Goal: Task Accomplishment & Management: Manage account settings

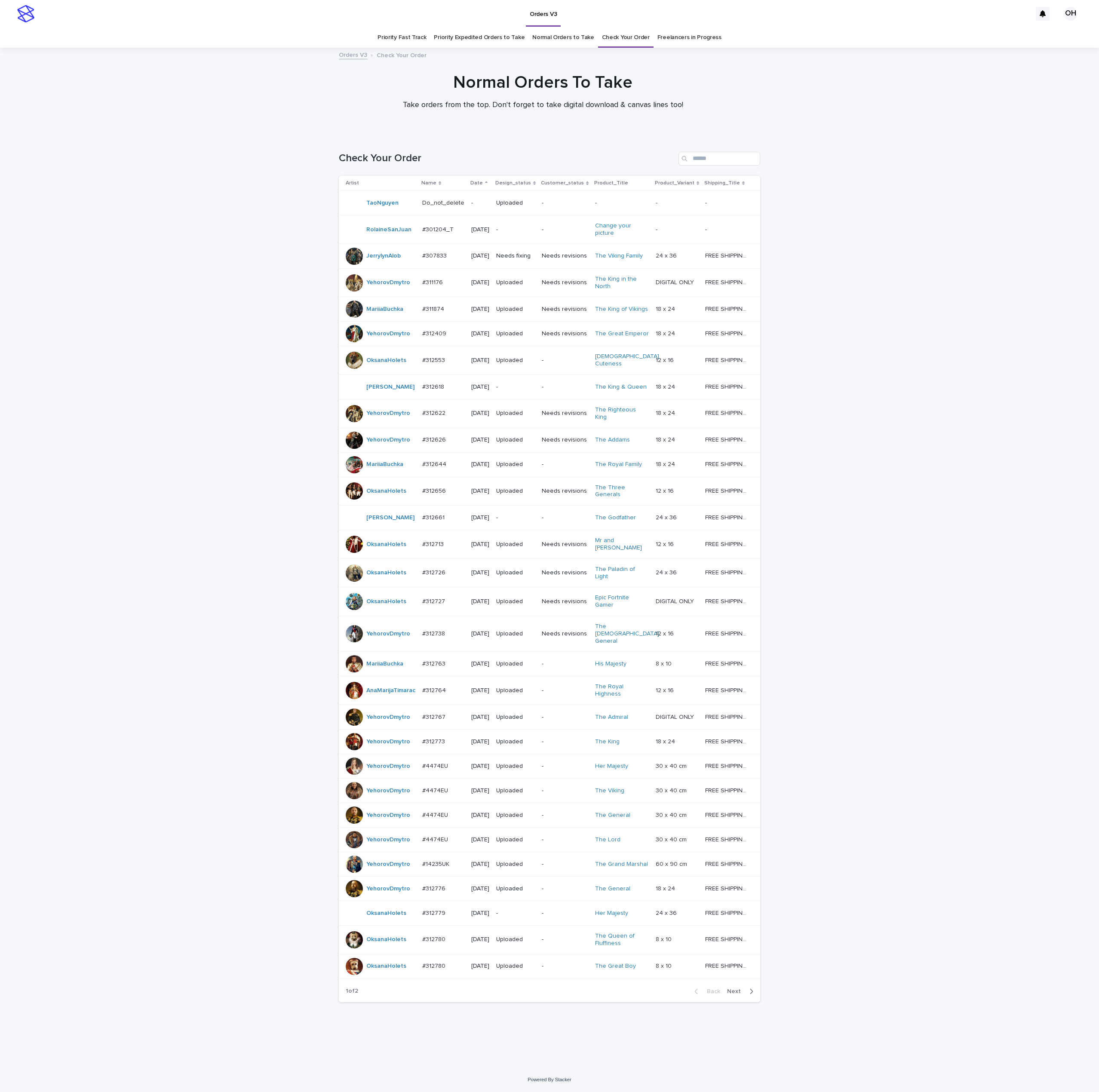
scroll to position [56, 0]
click at [733, 995] on span "Next" at bounding box center [737, 991] width 19 height 6
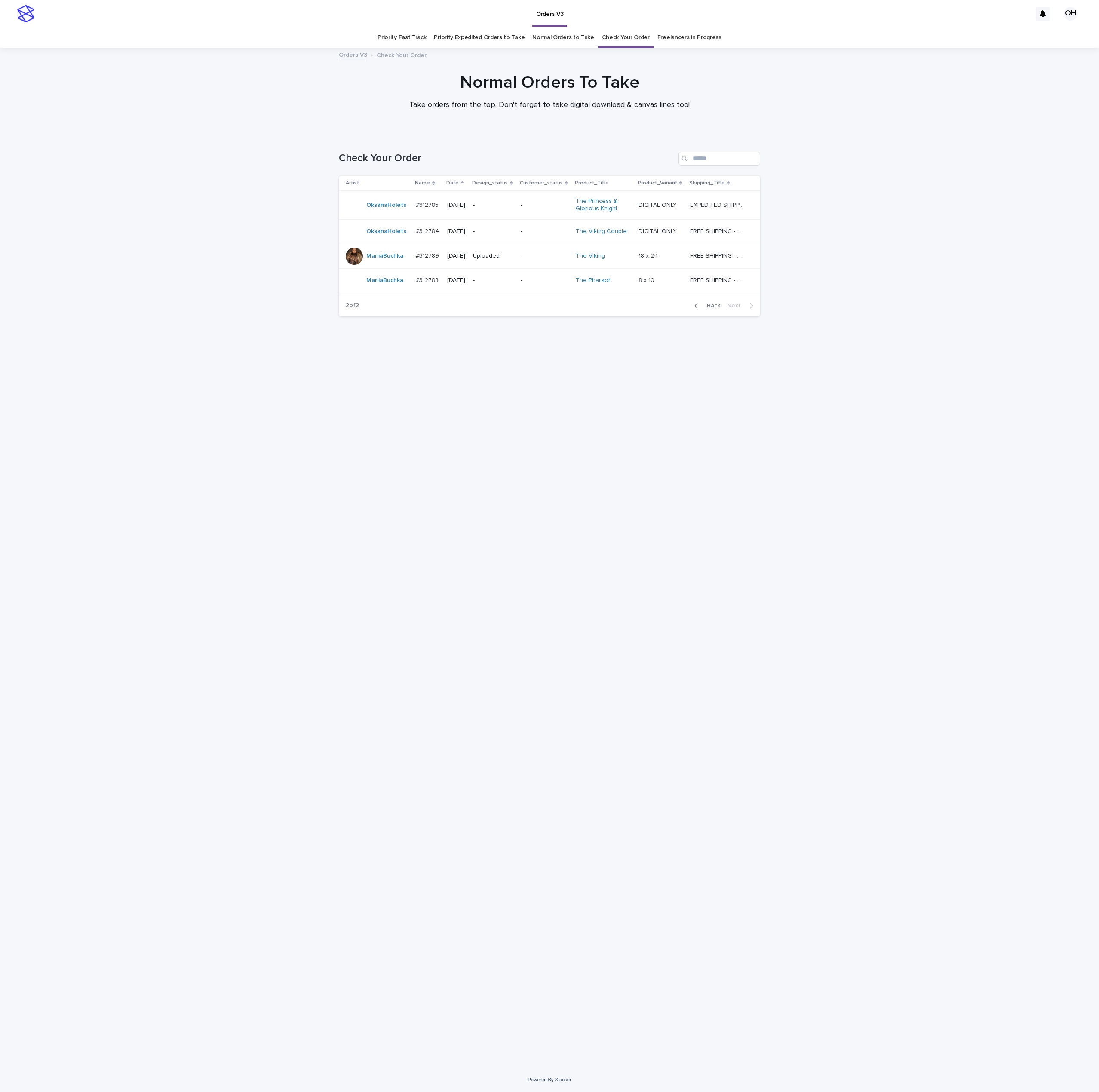
click at [426, 199] on div "#312785 #312785" at bounding box center [428, 205] width 25 height 14
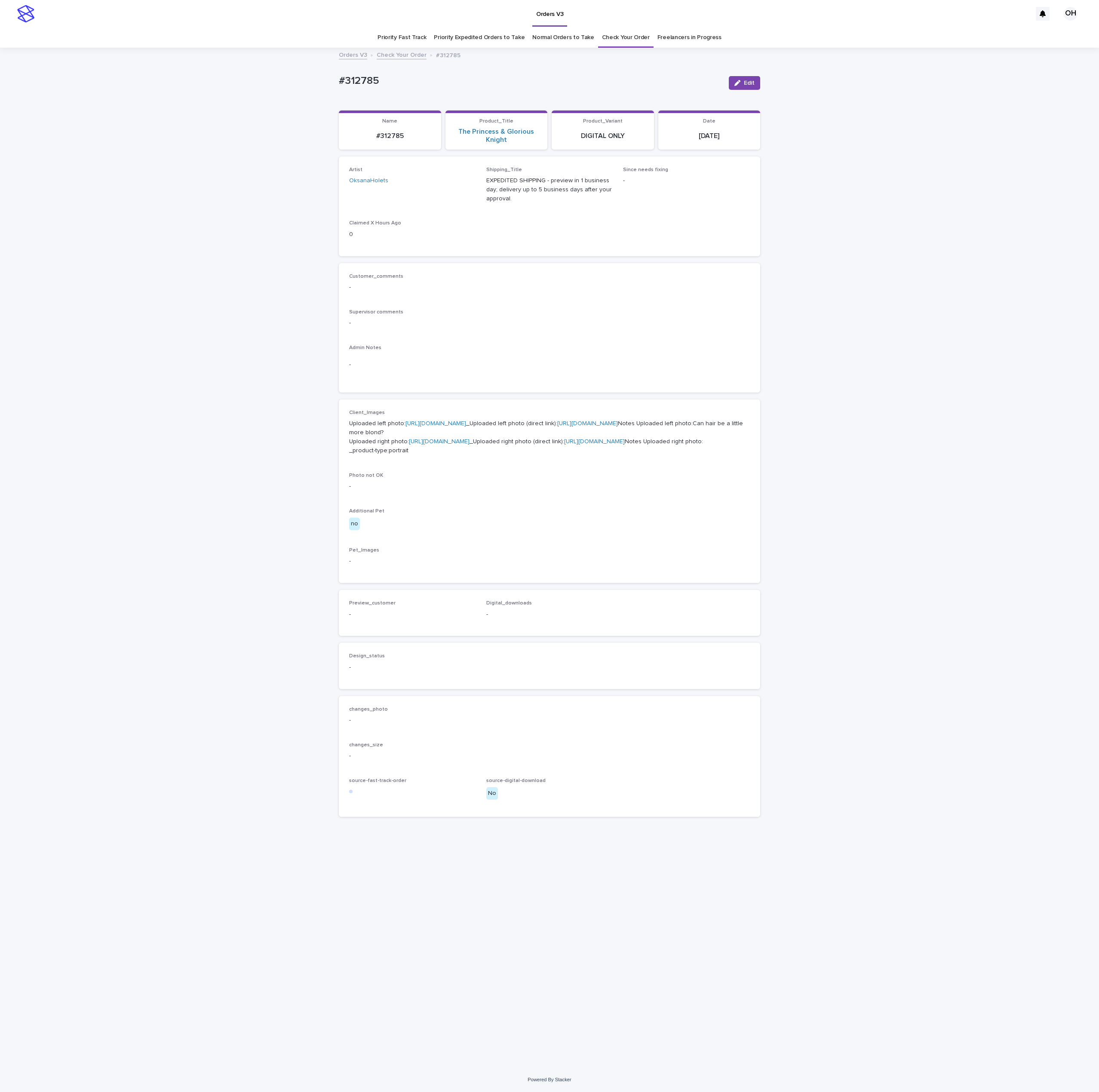
click at [427, 427] on link "[URL][DOMAIN_NAME]" at bounding box center [436, 423] width 61 height 6
click at [409, 445] on link "[URL][DOMAIN_NAME]" at bounding box center [439, 441] width 61 height 6
click at [451, 427] on link "[URL][DOMAIN_NAME]" at bounding box center [436, 423] width 61 height 6
click at [442, 445] on link "[URL][DOMAIN_NAME]" at bounding box center [439, 441] width 61 height 6
click at [827, 249] on div "Loading... Saving… Loading... Saving… #312785 Edit #312785 Edit Sorry, there wa…" at bounding box center [550, 558] width 1099 height 1019
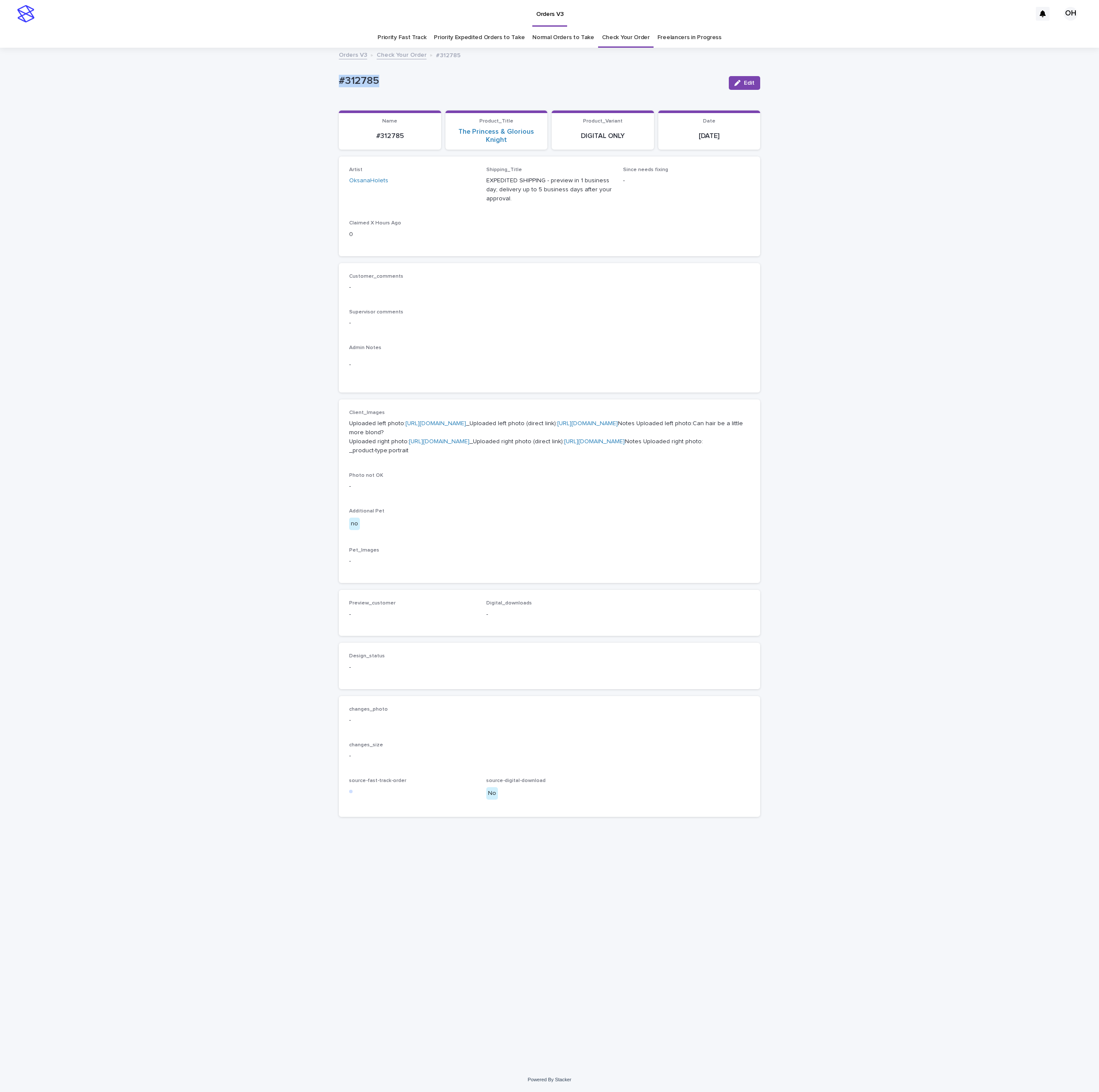
drag, startPoint x: 327, startPoint y: 82, endPoint x: 338, endPoint y: 86, distance: 11.7
click at [317, 85] on div "Loading... Saving… Loading... Saving… #312785 Edit #312785 Edit Sorry, there wa…" at bounding box center [550, 558] width 1099 height 1019
copy p "#312785"
click at [743, 83] on div "button" at bounding box center [739, 83] width 9 height 6
click at [373, 628] on span "Add" at bounding box center [374, 625] width 11 height 6
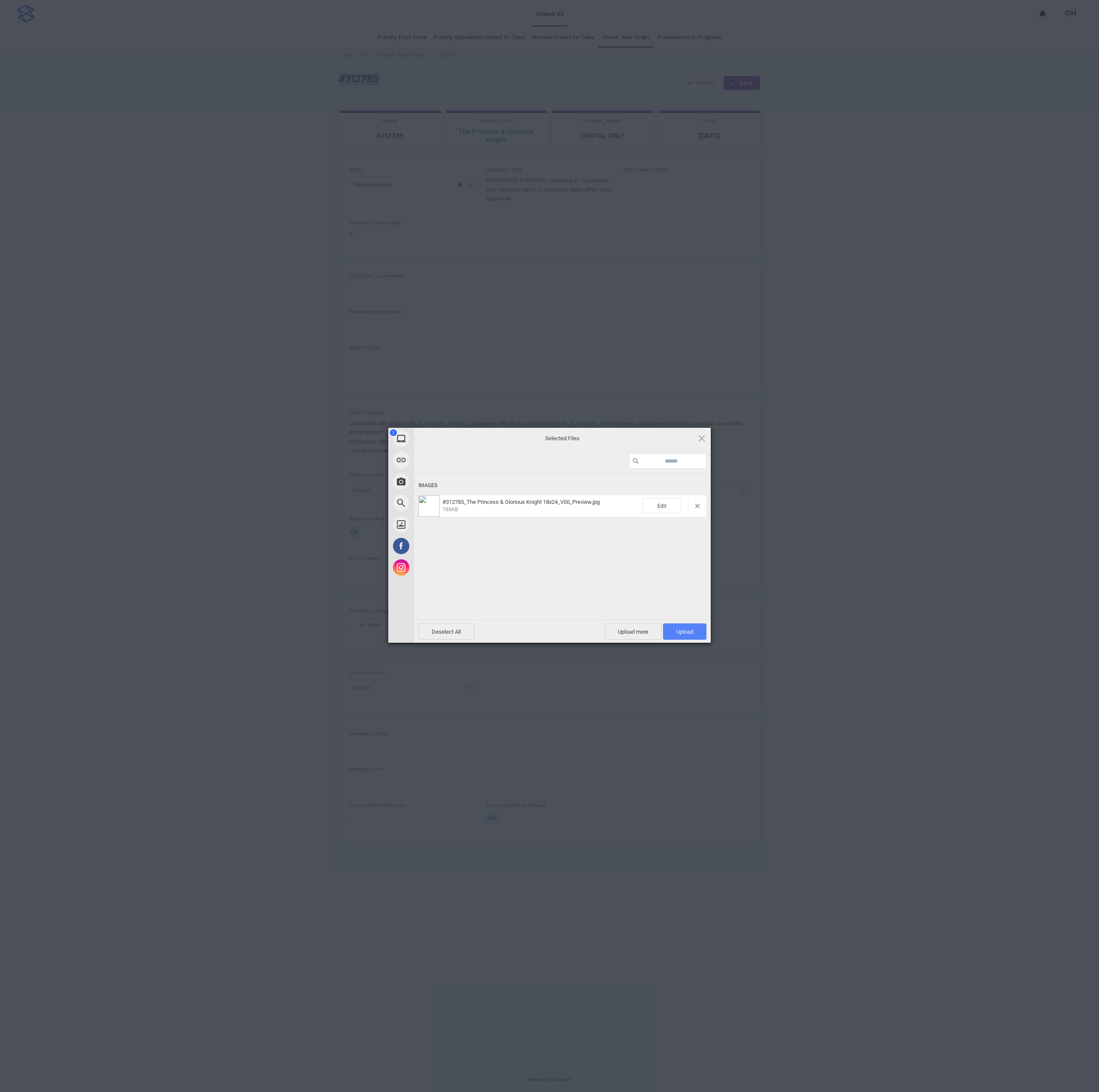
click at [683, 625] on span "Upload 1" at bounding box center [685, 632] width 44 height 16
click at [836, 536] on div "My Device Link (URL) Take Photo Web Search Unsplash Facebook Instagram Uploaded…" at bounding box center [550, 546] width 1099 height 1092
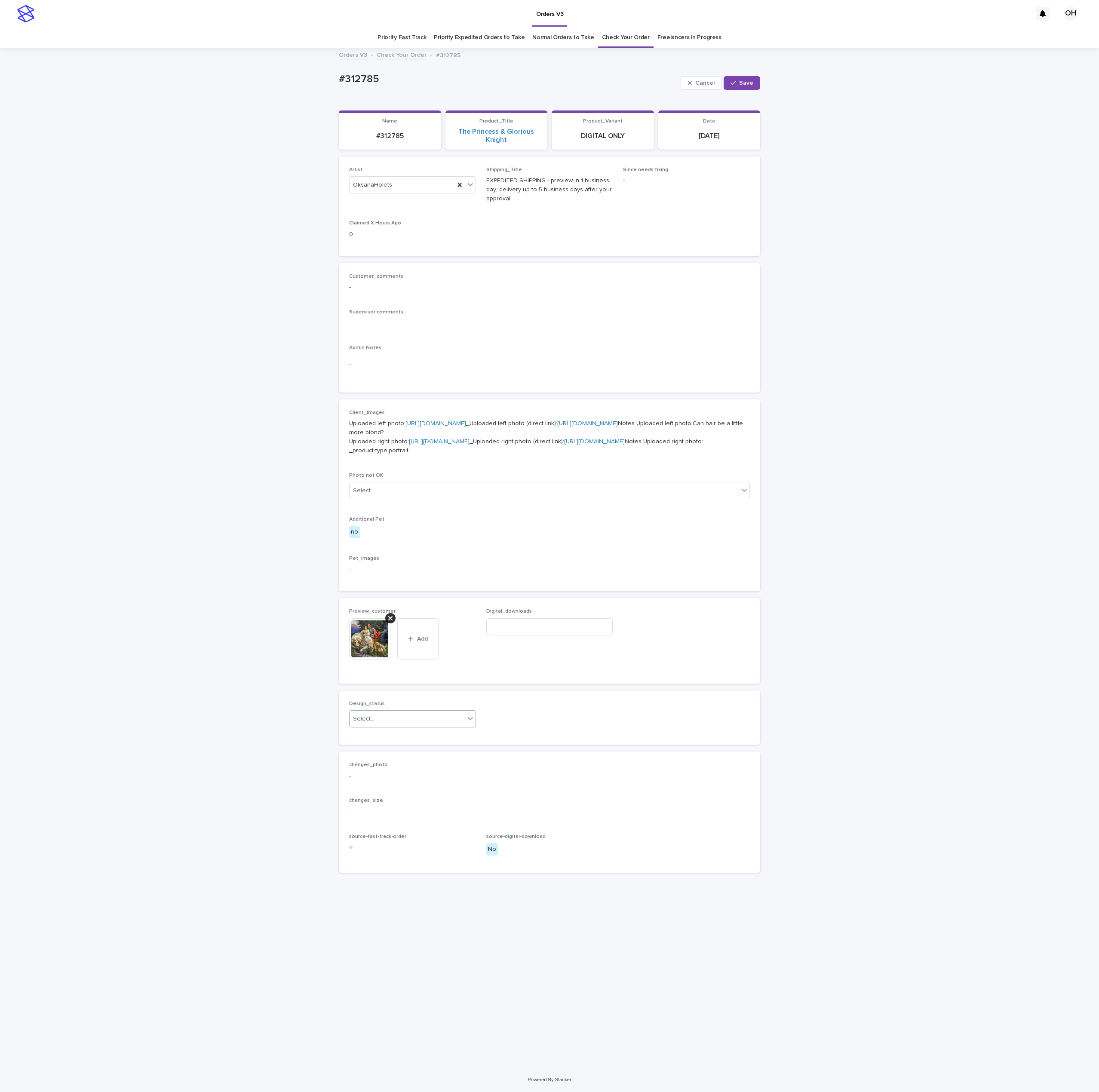
click at [373, 724] on div "Select..." at bounding box center [364, 719] width 22 height 9
click at [369, 819] on div "Uploaded" at bounding box center [412, 817] width 126 height 15
drag, startPoint x: 353, startPoint y: 81, endPoint x: 298, endPoint y: 80, distance: 55.0
click at [298, 80] on div "Loading... Saving… Loading... Saving… #312785 Cancel Save #312785 Cancel Save S…" at bounding box center [550, 558] width 1099 height 1019
copy p "#312785"
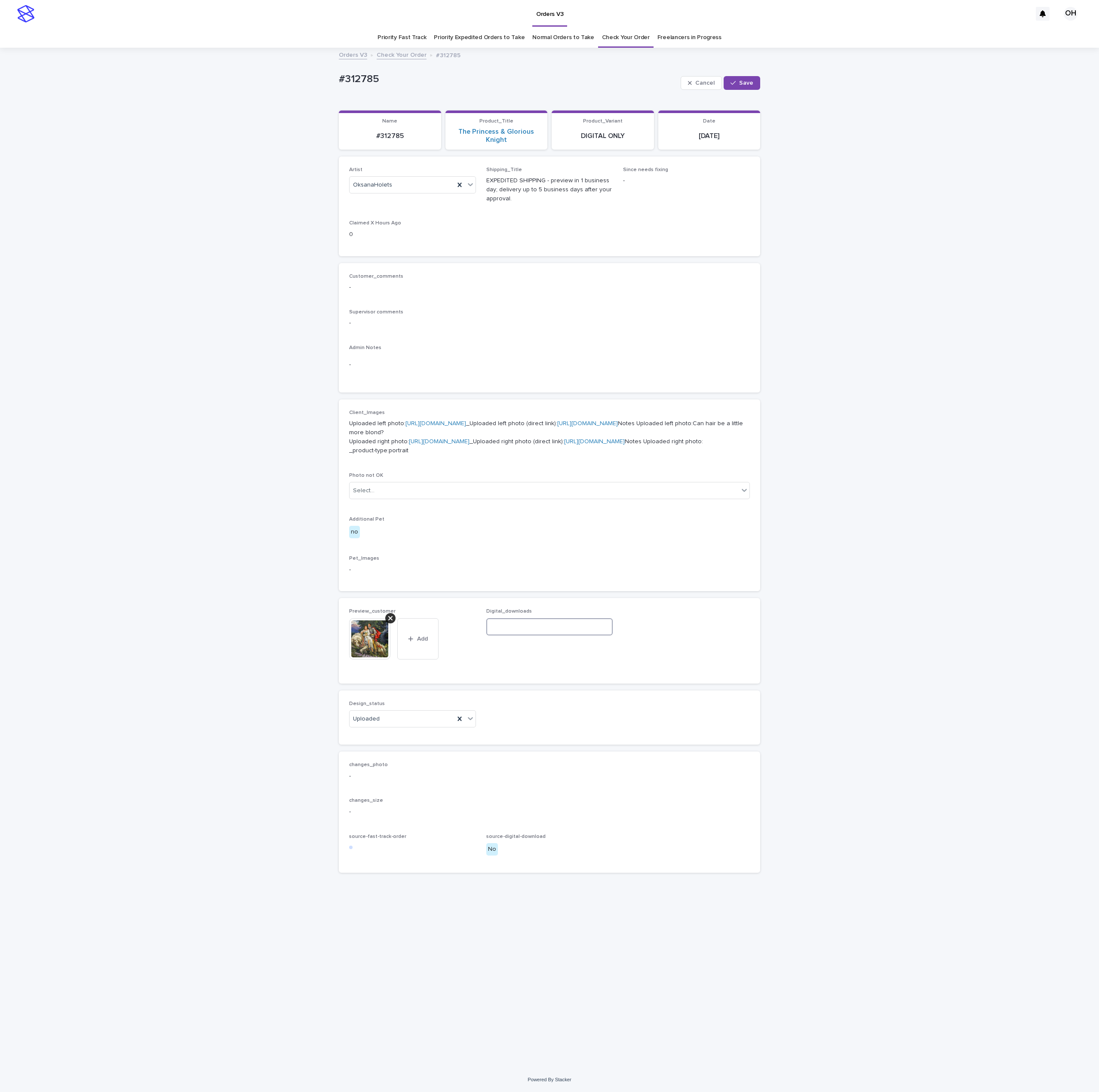
click at [506, 636] on input at bounding box center [550, 627] width 127 height 17
paste input "**********"
type input "**********"
click at [736, 81] on icon "button" at bounding box center [733, 83] width 5 height 6
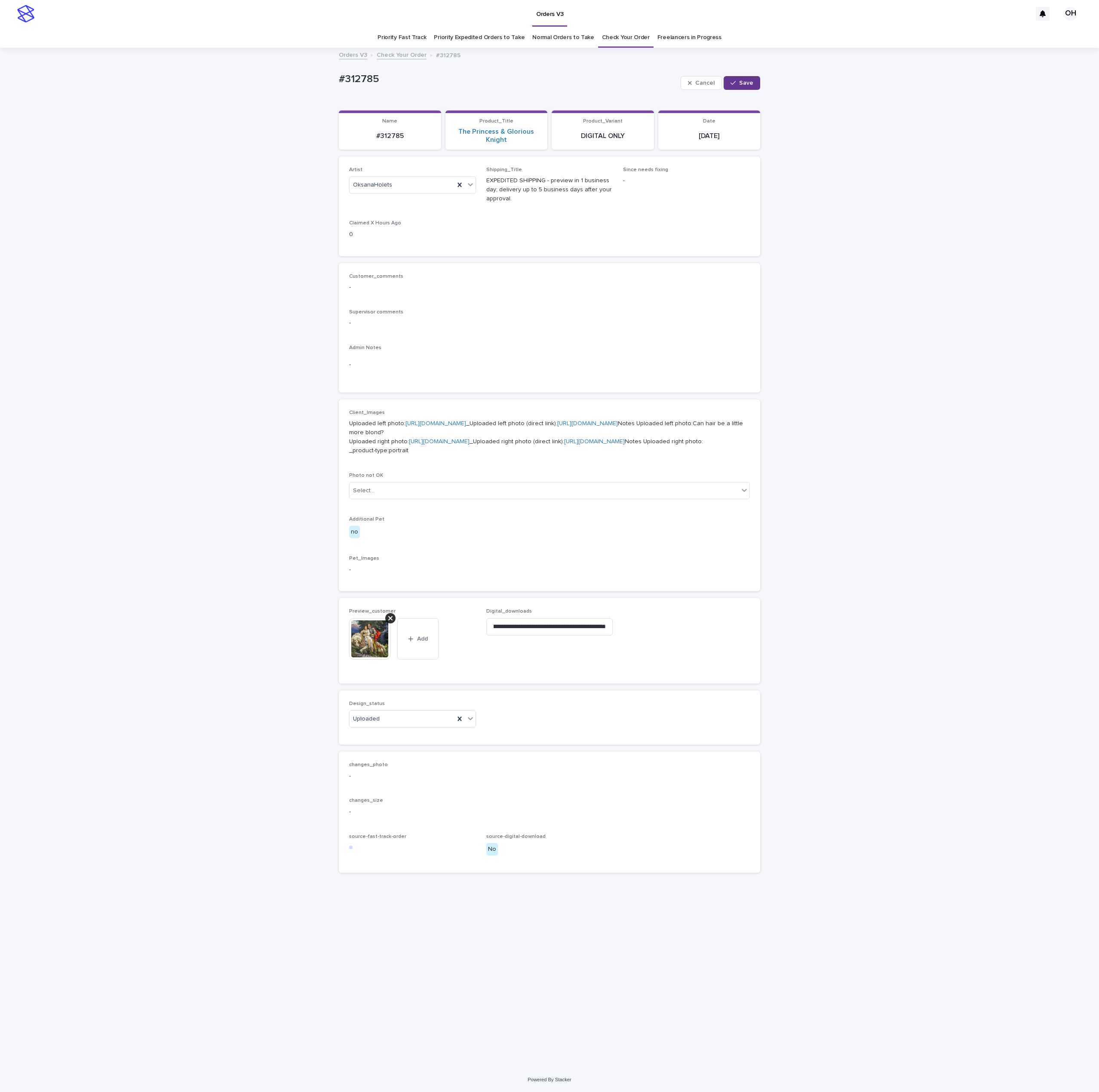
scroll to position [0, 0]
drag, startPoint x: 890, startPoint y: 216, endPoint x: 877, endPoint y: 170, distance: 47.8
click at [890, 216] on div "Loading... Saving… Loading... Saving… #312785 Edit #312785 Edit Sorry, there wa…" at bounding box center [550, 558] width 1099 height 1019
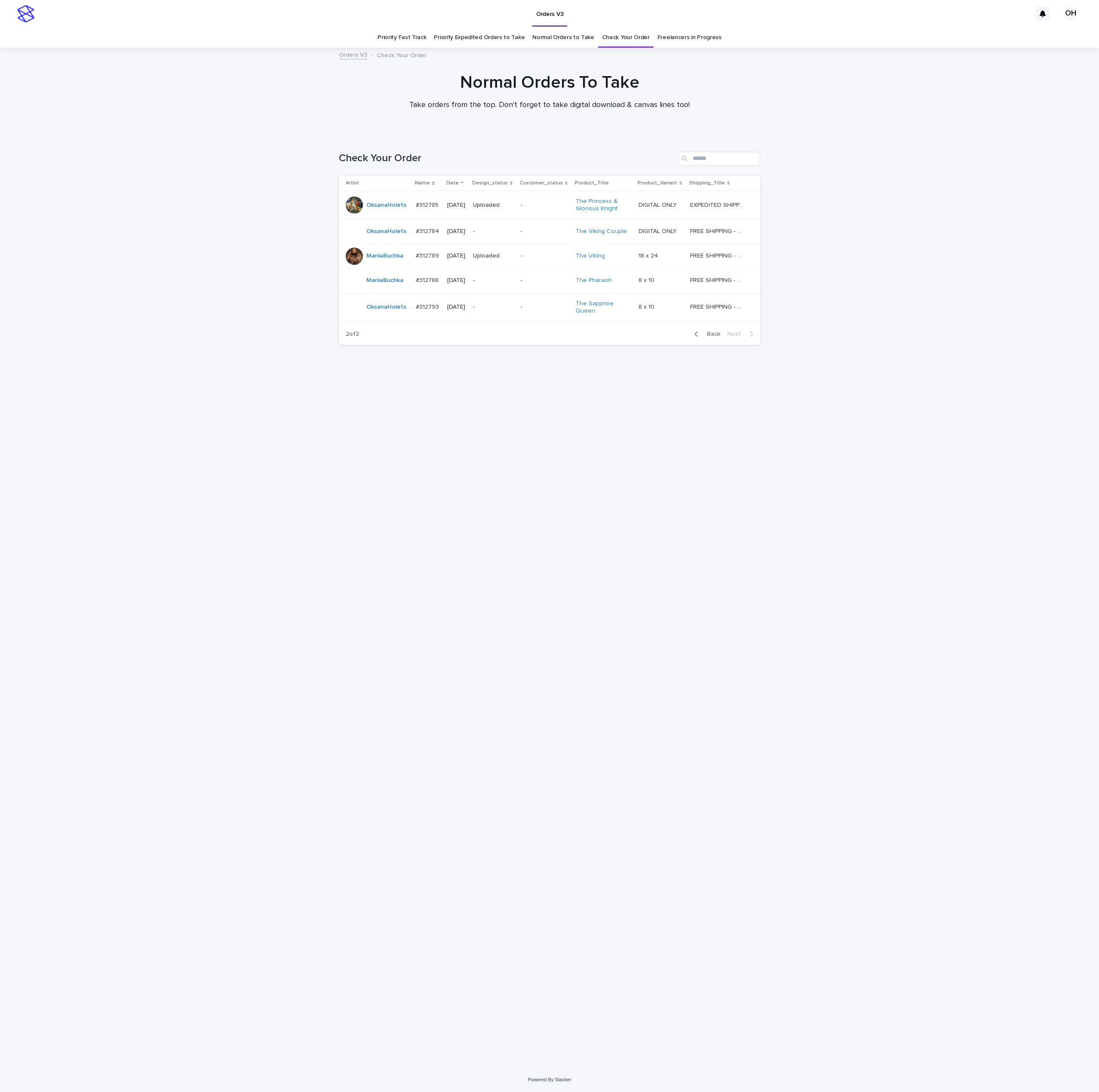
click at [433, 229] on p "#312784" at bounding box center [428, 231] width 25 height 9
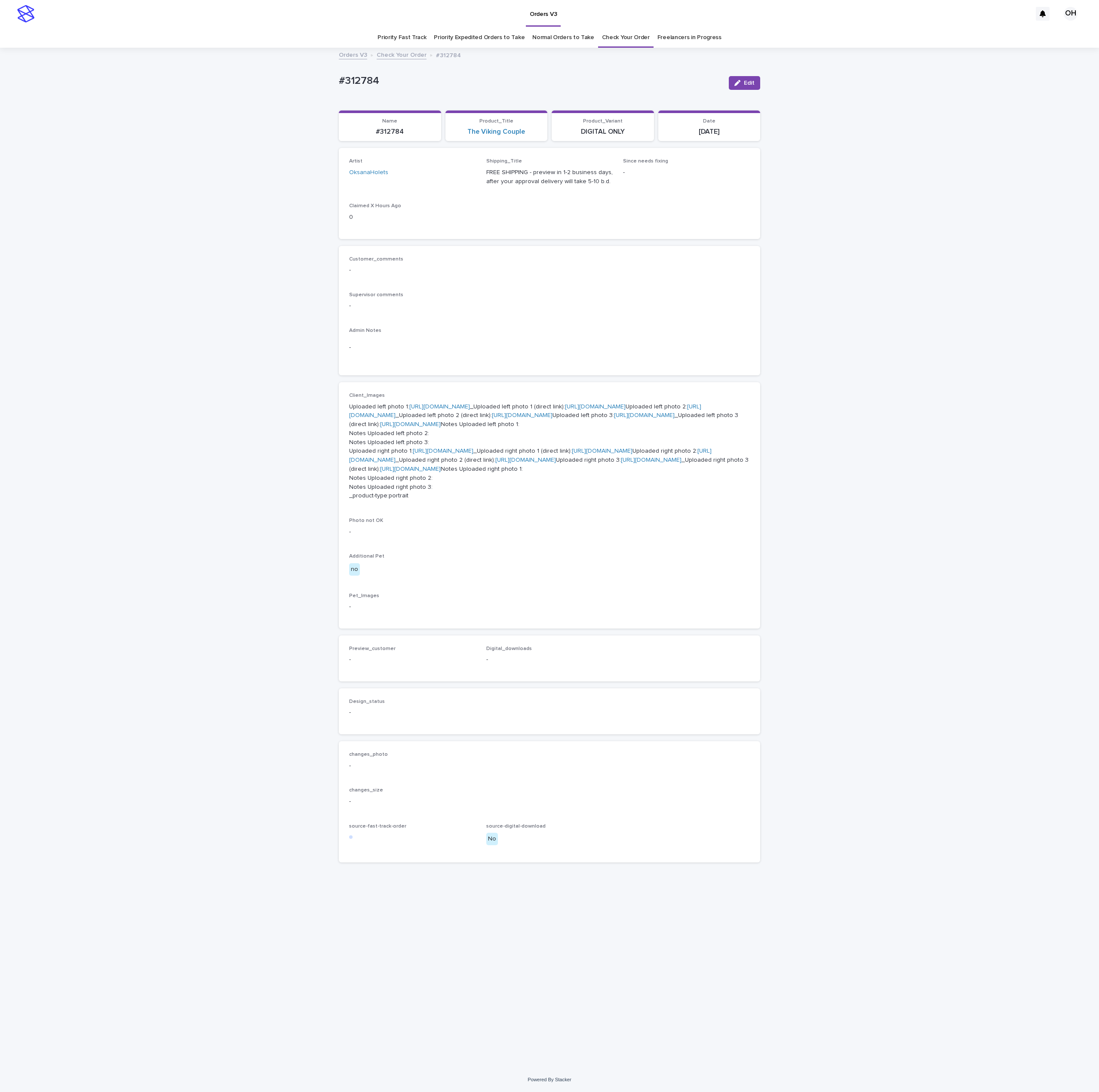
click at [419, 410] on link "[URL][DOMAIN_NAME]" at bounding box center [439, 406] width 61 height 6
click at [449, 419] on link "[URL][DOMAIN_NAME]" at bounding box center [525, 411] width 352 height 15
click at [614, 419] on link "[URL][DOMAIN_NAME]" at bounding box center [644, 415] width 61 height 6
click at [485, 310] on div "Supervisor comments -" at bounding box center [549, 305] width 401 height 26
click at [421, 419] on link "[URL][DOMAIN_NAME]" at bounding box center [525, 411] width 352 height 15
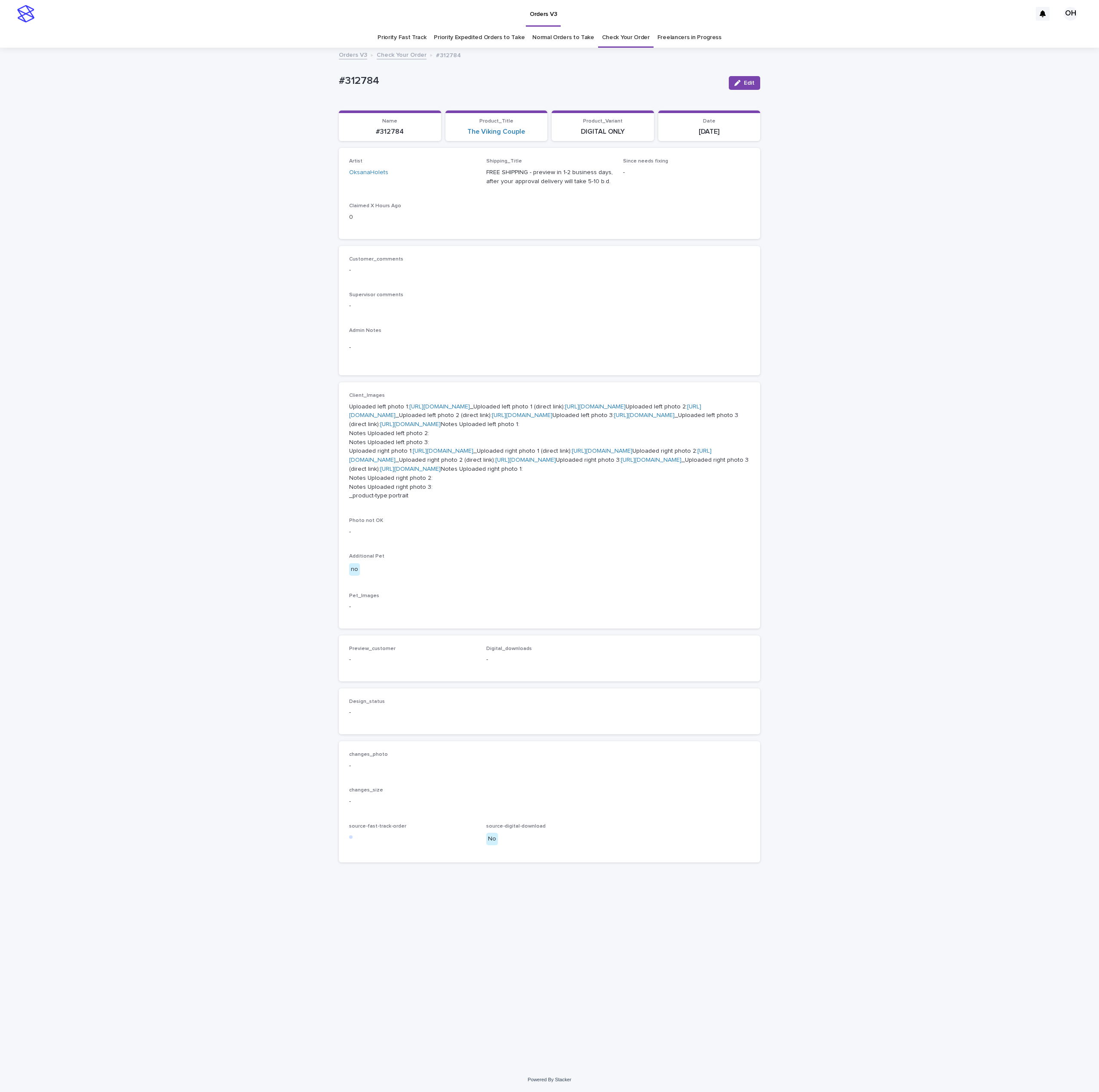
click at [520, 269] on p "-" at bounding box center [549, 270] width 401 height 9
click at [1047, 394] on div "Loading... Saving… Loading... Saving… #312784 Edit #312784 Edit Sorry, there wa…" at bounding box center [550, 558] width 1099 height 1019
click at [409, 410] on link "[URL][DOMAIN_NAME]" at bounding box center [439, 406] width 61 height 6
click at [614, 419] on link "[URL][DOMAIN_NAME]" at bounding box center [644, 415] width 61 height 6
click at [419, 454] on link "[URL][DOMAIN_NAME]" at bounding box center [443, 451] width 61 height 6
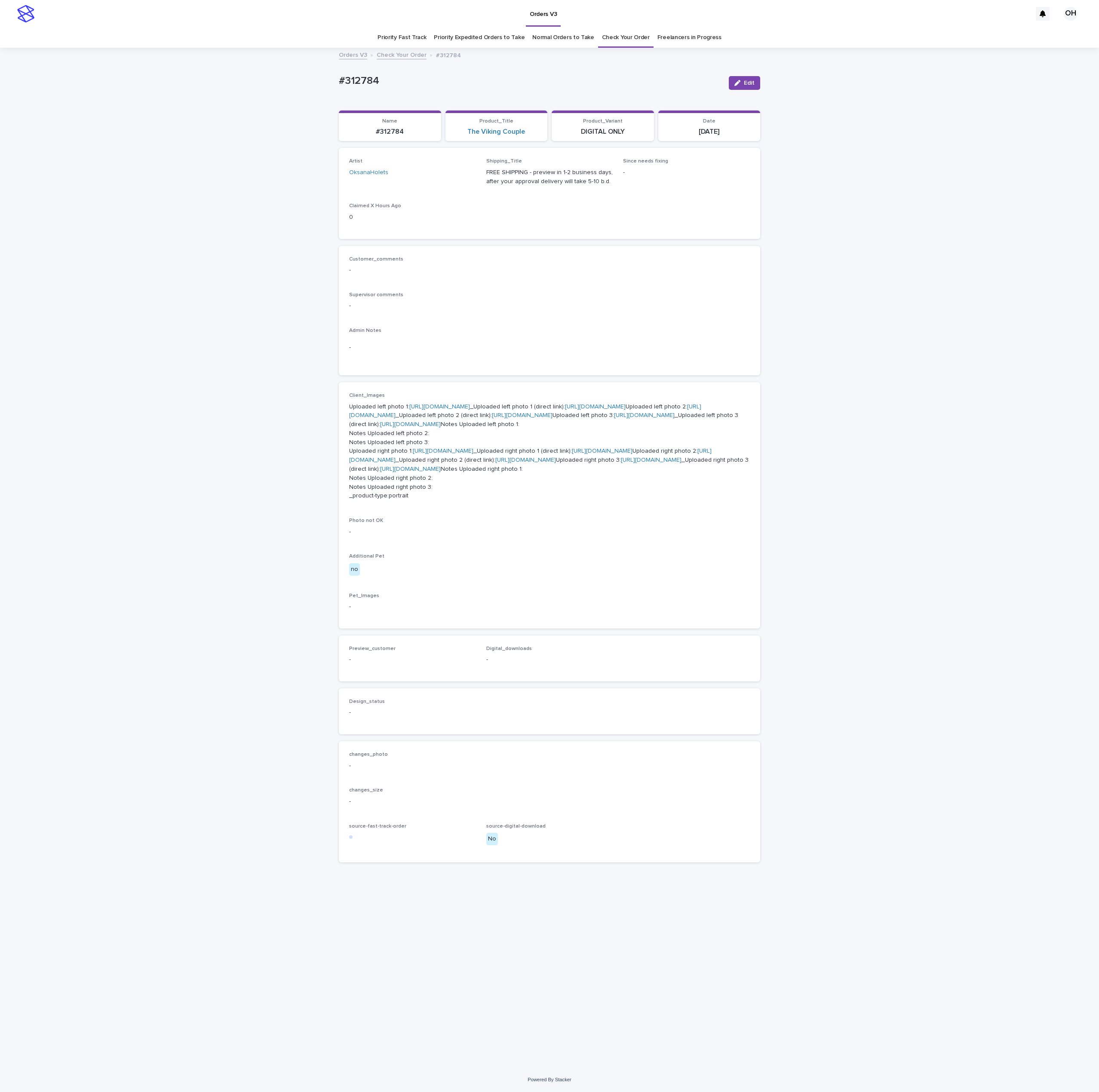
click at [415, 501] on p "Uploaded left photo 1: [URL][DOMAIN_NAME] _Uploaded left photo 1 (direct link):…" at bounding box center [549, 451] width 401 height 98
click at [420, 463] on link "[URL][DOMAIN_NAME]" at bounding box center [530, 456] width 362 height 15
click at [621, 463] on link "[URL][DOMAIN_NAME]" at bounding box center [651, 460] width 61 height 6
drag, startPoint x: 896, startPoint y: 476, endPoint x: 862, endPoint y: 445, distance: 46.0
click at [896, 476] on div "Loading... Saving… Loading... Saving… #312784 Edit #312784 Edit Sorry, there wa…" at bounding box center [550, 558] width 1099 height 1019
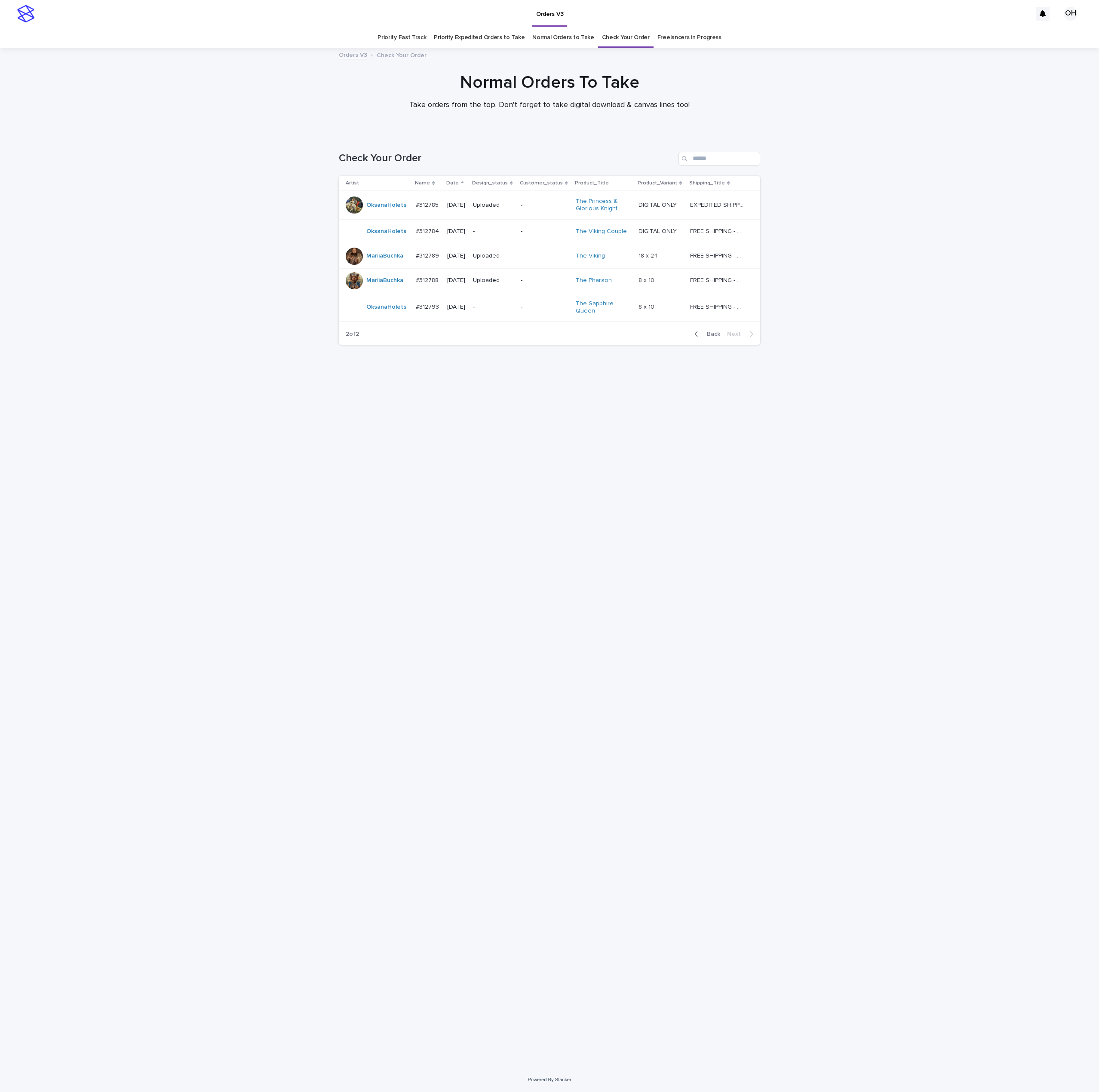
drag, startPoint x: 1037, startPoint y: 299, endPoint x: 1020, endPoint y: 271, distance: 32.8
click at [1037, 299] on div "Loading... Saving… Loading... Saving… Check Your Order Artist Name Date Design_…" at bounding box center [550, 601] width 1099 height 933
click at [436, 235] on p "#312784" at bounding box center [428, 231] width 25 height 9
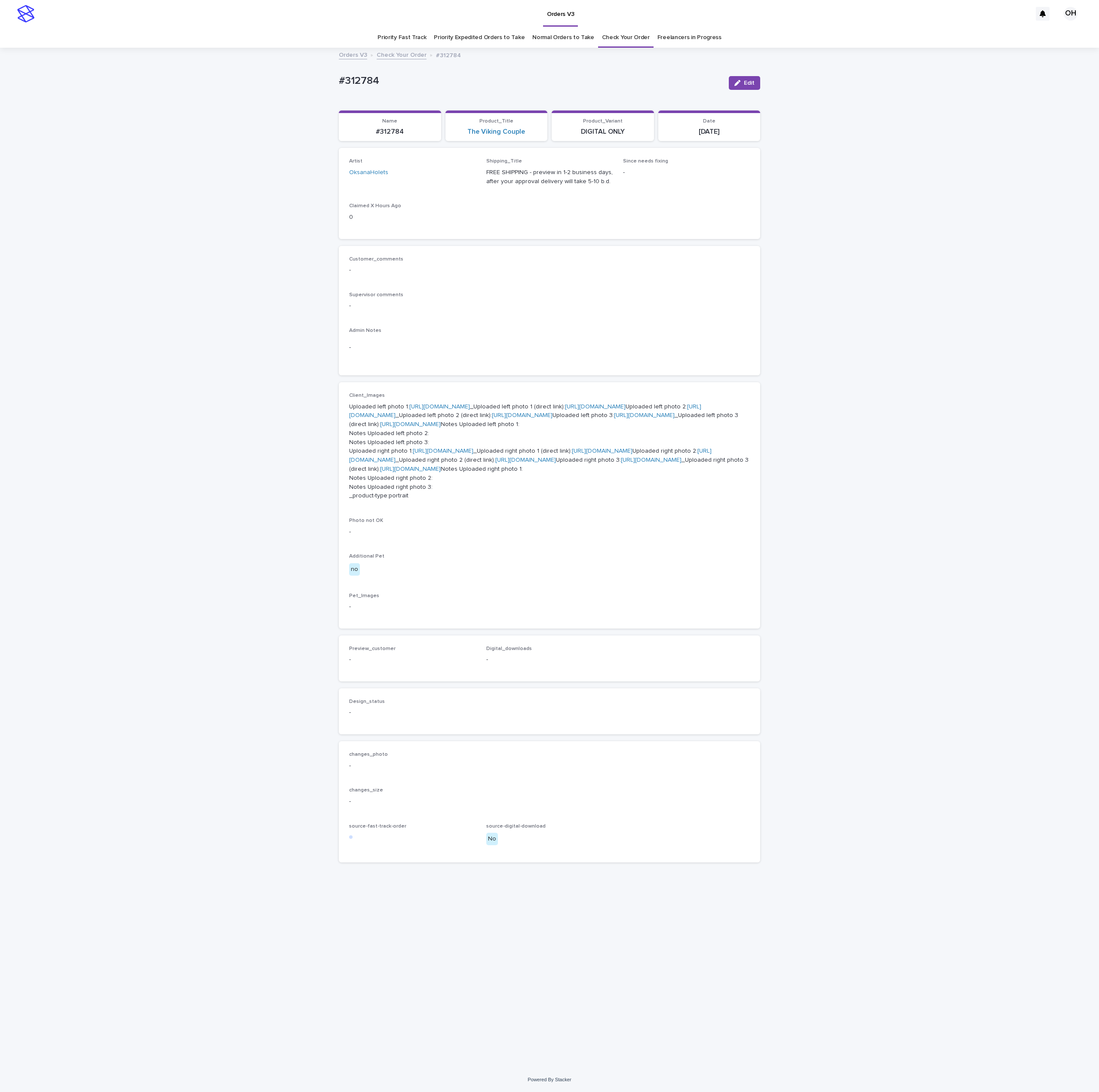
scroll to position [27, 0]
drag, startPoint x: 387, startPoint y: 61, endPoint x: 347, endPoint y: 44, distance: 43.5
click at [323, 48] on div "Loading... Saving… Loading... Saving… #312784 Edit #312784 Edit Sorry, there wa…" at bounding box center [550, 558] width 1099 height 1019
drag, startPoint x: 347, startPoint y: 44, endPoint x: 352, endPoint y: 46, distance: 5.4
copy p "#312784"
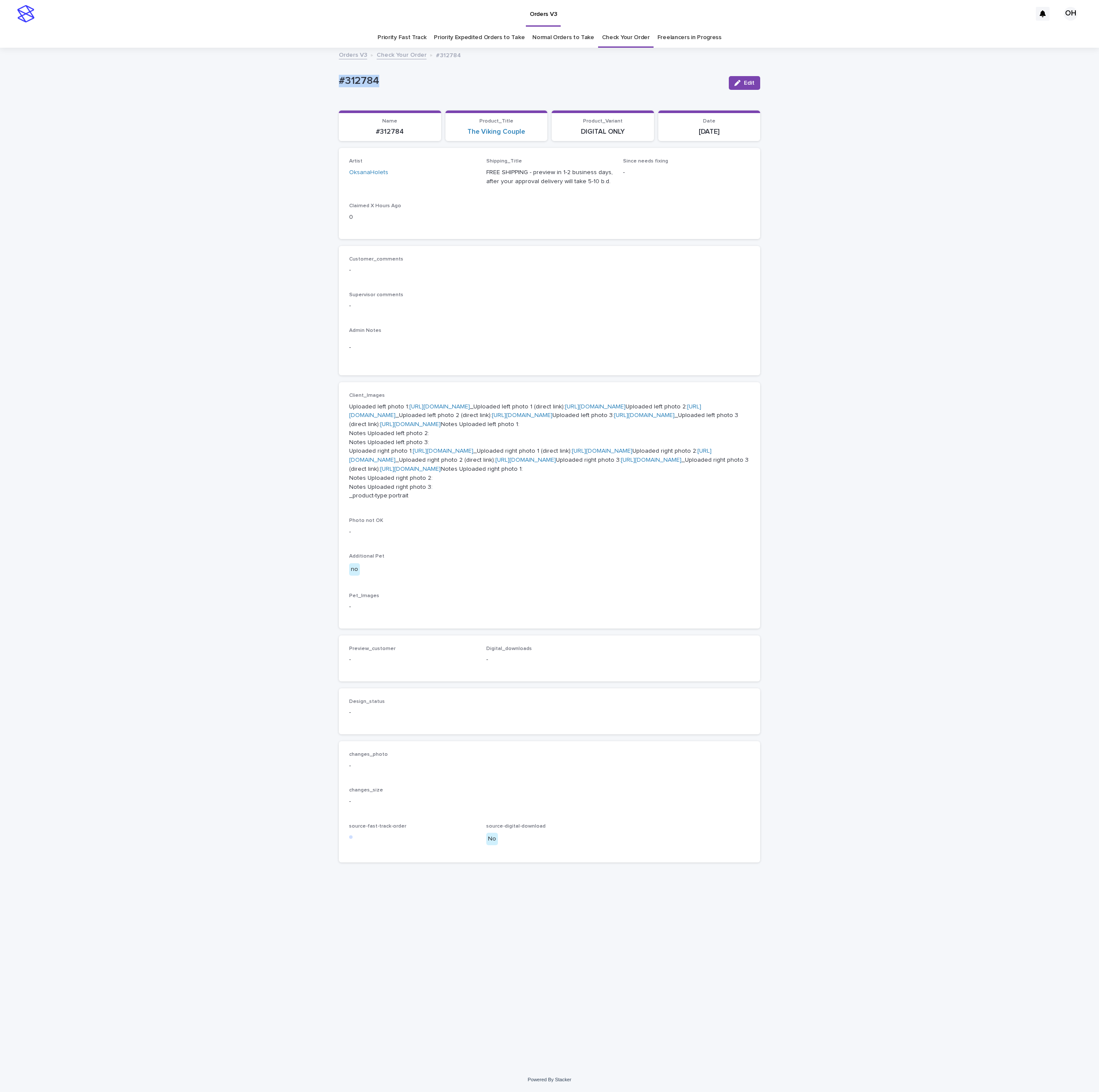
copy p "#312784"
click at [735, 76] on button "Edit" at bounding box center [745, 83] width 31 height 14
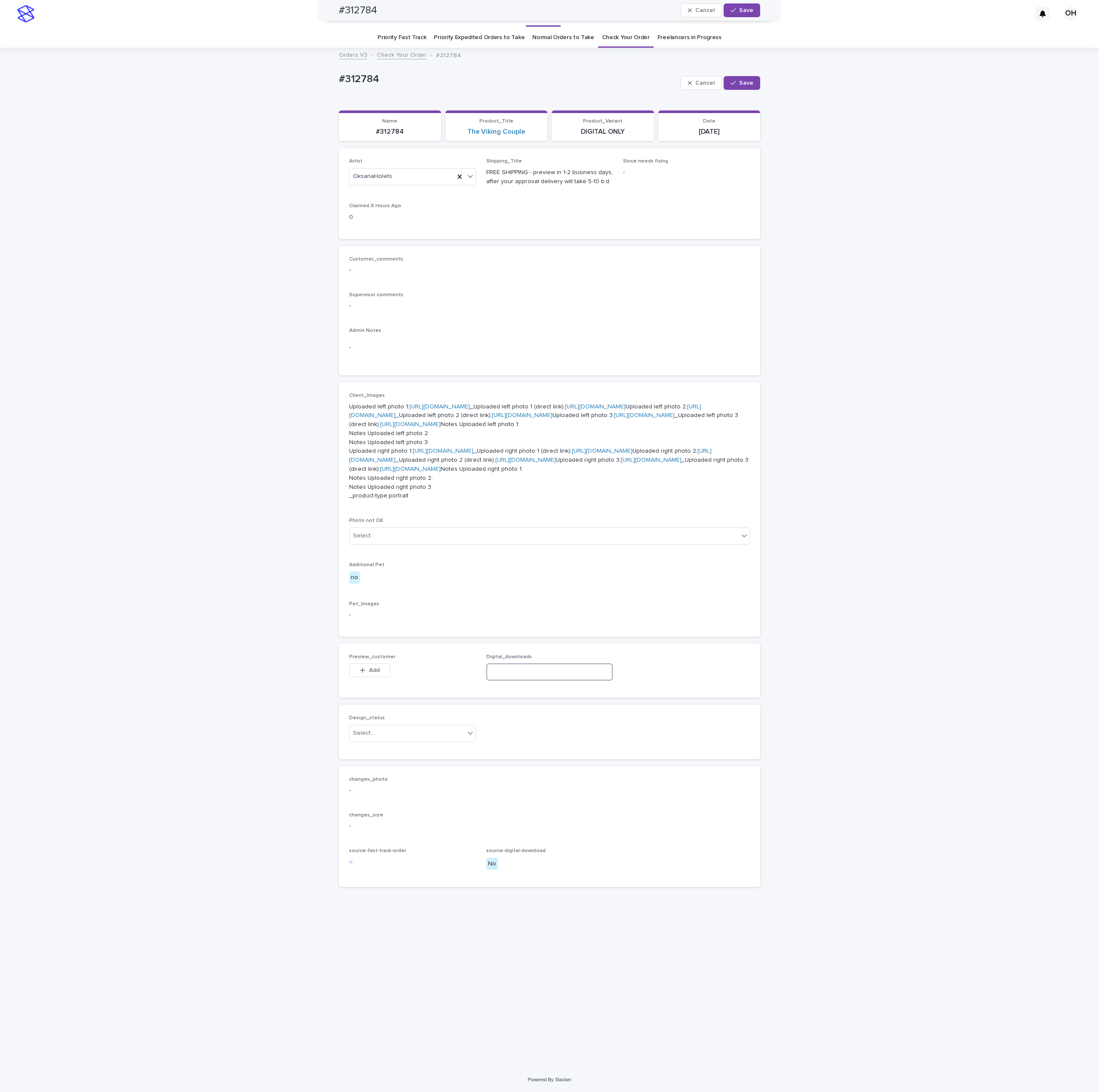
click at [496, 681] on input at bounding box center [550, 672] width 127 height 17
paste input "**********"
type input "**********"
click at [370, 673] on span "Add" at bounding box center [374, 670] width 11 height 6
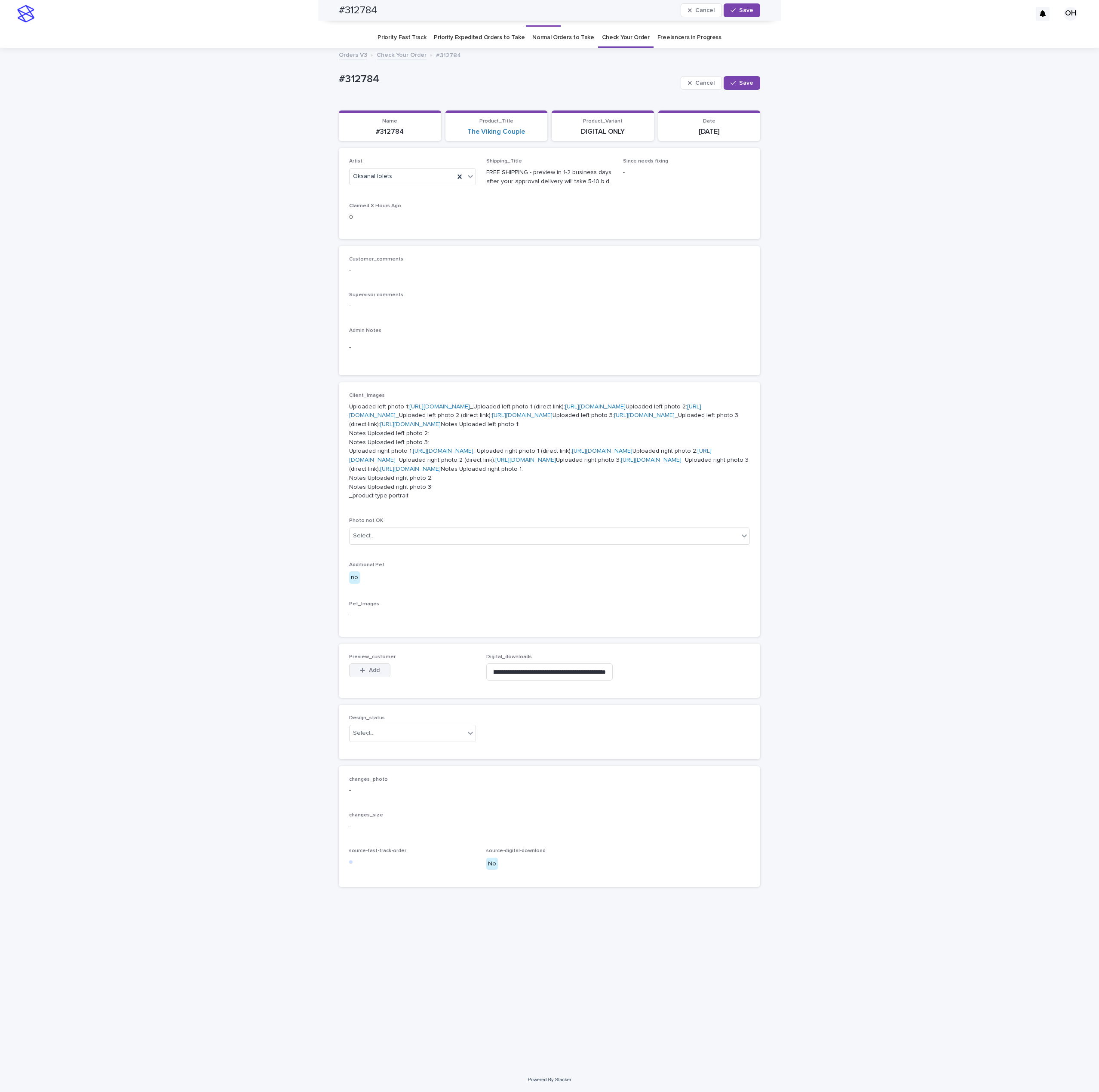
scroll to position [0, 0]
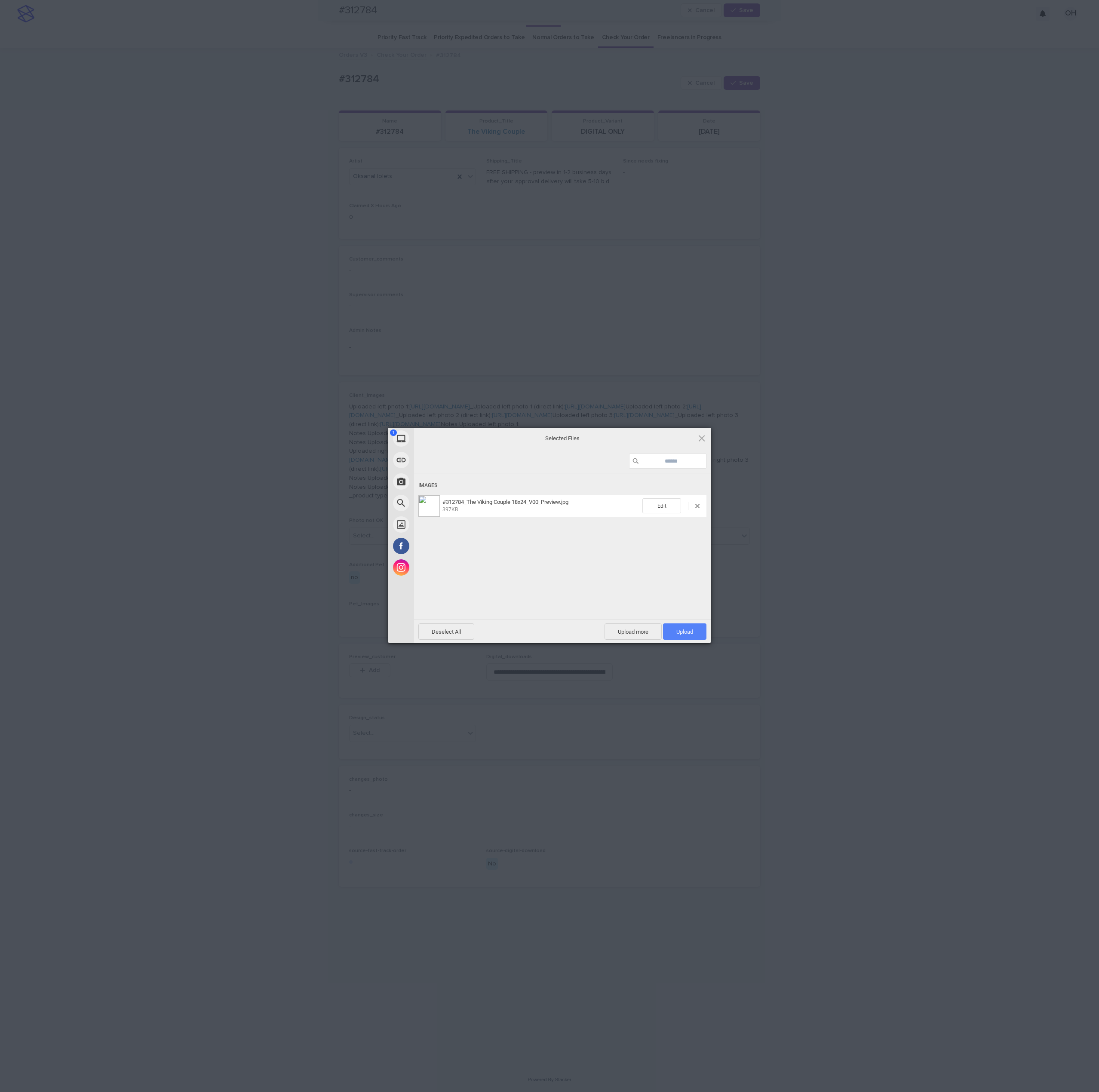
click at [677, 625] on span "Upload 1" at bounding box center [685, 632] width 44 height 16
click at [838, 555] on div "My Device Link (URL) Take Photo Web Search Unsplash Facebook Instagram Uploaded…" at bounding box center [550, 546] width 1099 height 1092
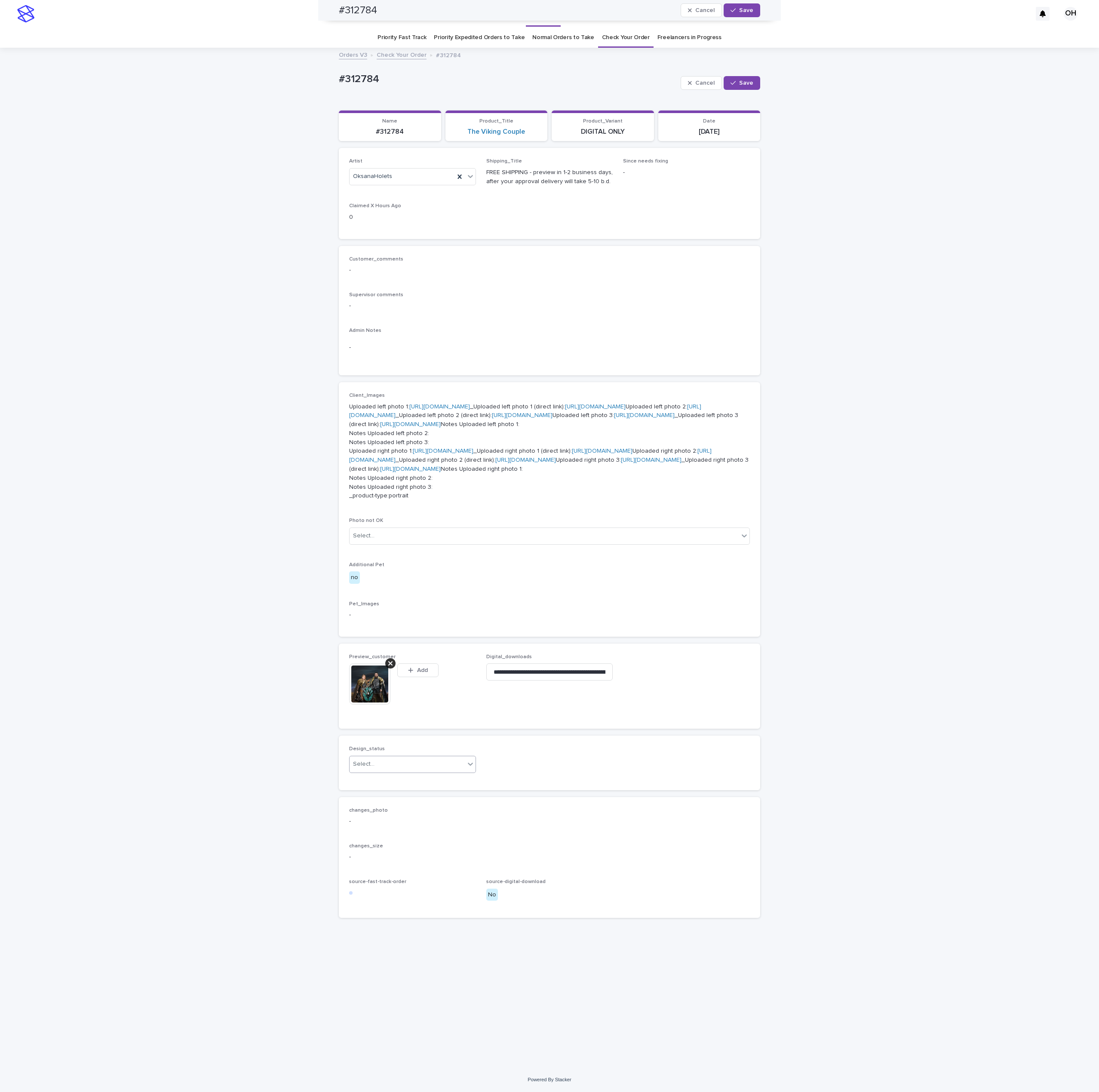
click at [377, 771] on div "Select..." at bounding box center [407, 764] width 115 height 14
click at [364, 895] on div "Uploaded" at bounding box center [406, 896] width 126 height 15
click at [744, 12] on span "Save" at bounding box center [746, 10] width 14 height 6
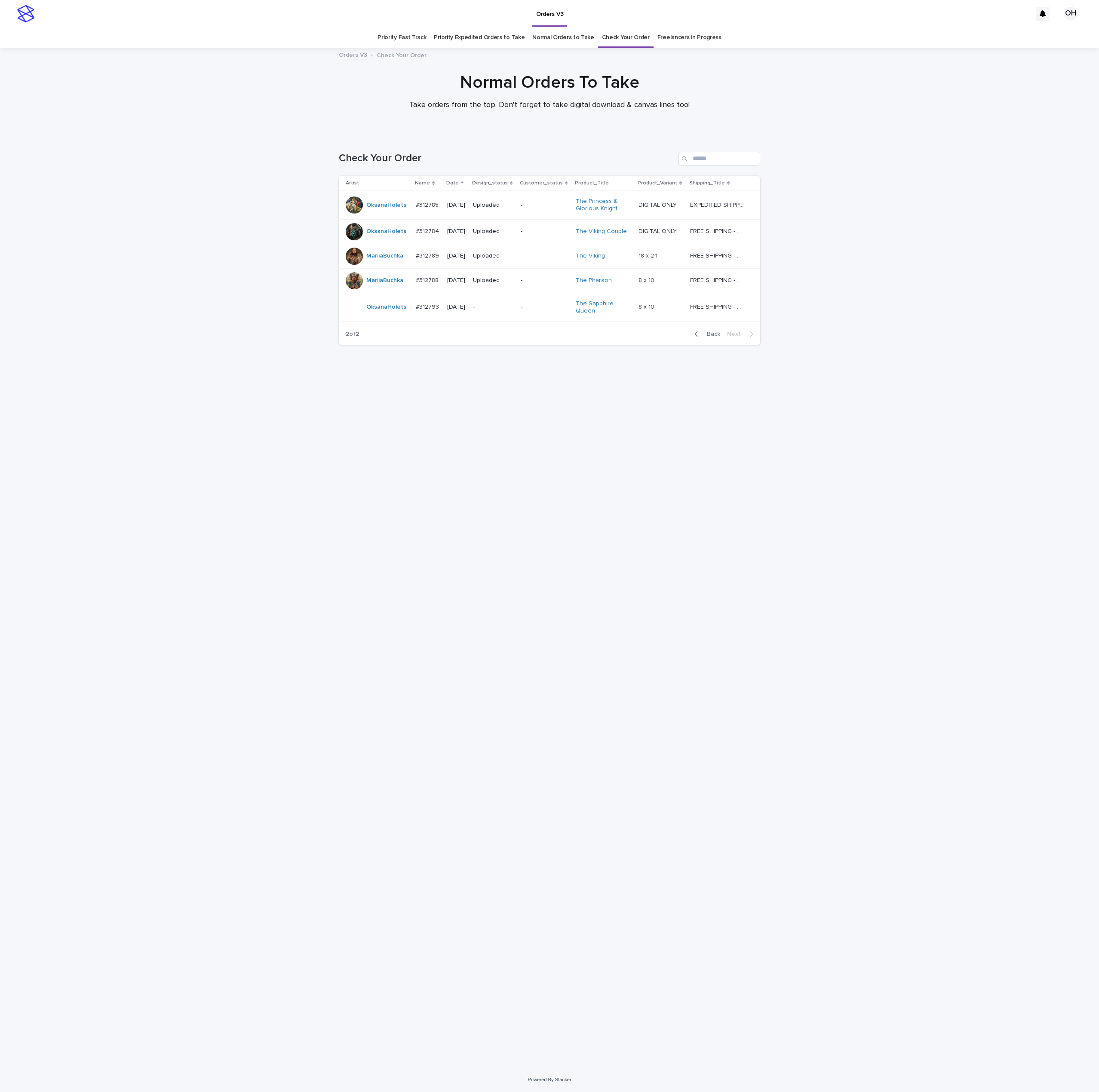
click at [432, 307] on p "#312793" at bounding box center [428, 306] width 25 height 9
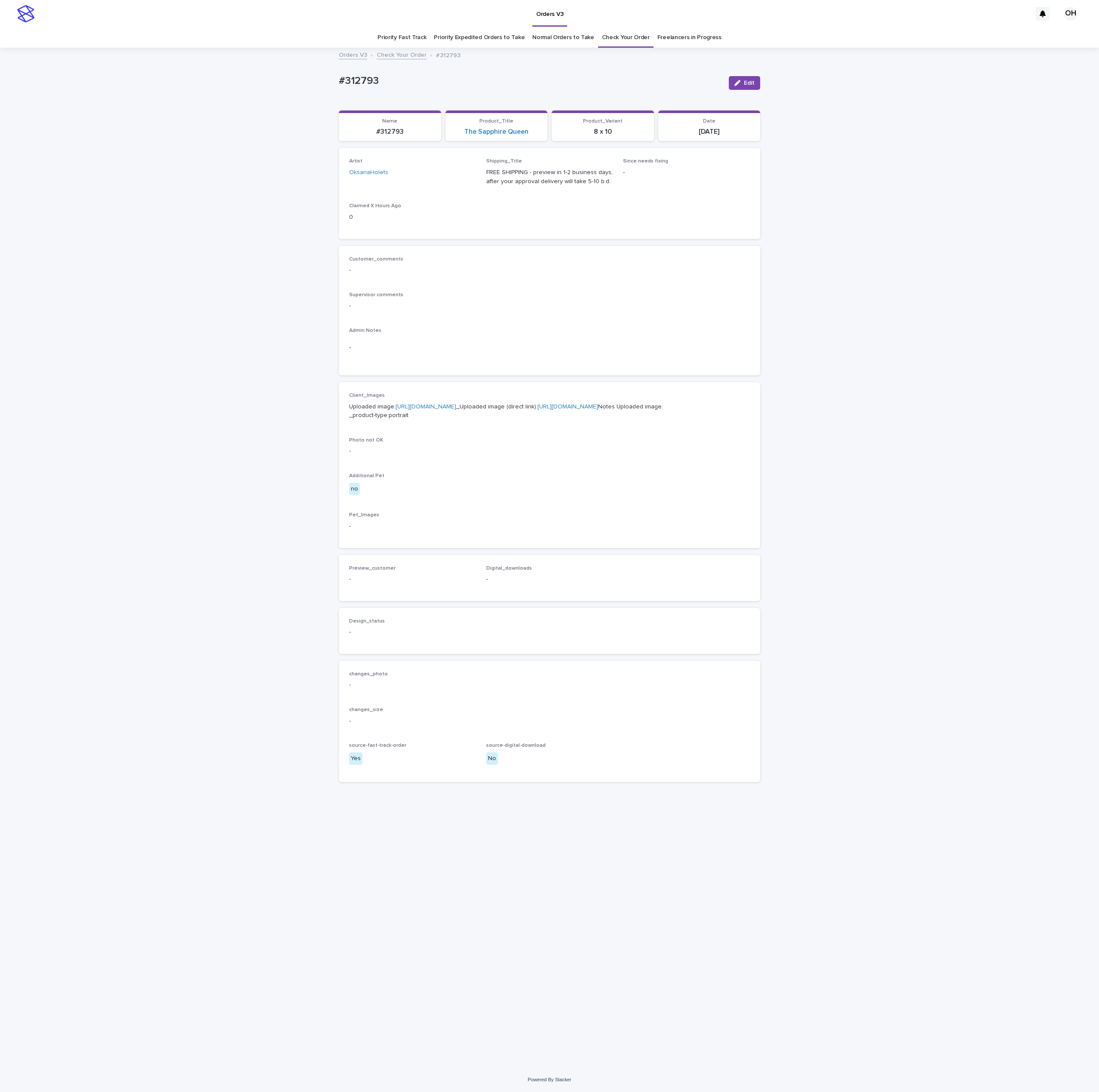
click at [430, 410] on link "[URL][DOMAIN_NAME]" at bounding box center [426, 406] width 61 height 6
drag, startPoint x: 365, startPoint y: 91, endPoint x: 313, endPoint y: 89, distance: 52.0
click at [313, 89] on div "Loading... Saving… Loading... Saving… #312793 Edit #312793 Edit Sorry, there wa…" at bounding box center [550, 558] width 1099 height 1019
copy p "#312793"
click at [628, 38] on link "Check Your Order" at bounding box center [626, 37] width 48 height 20
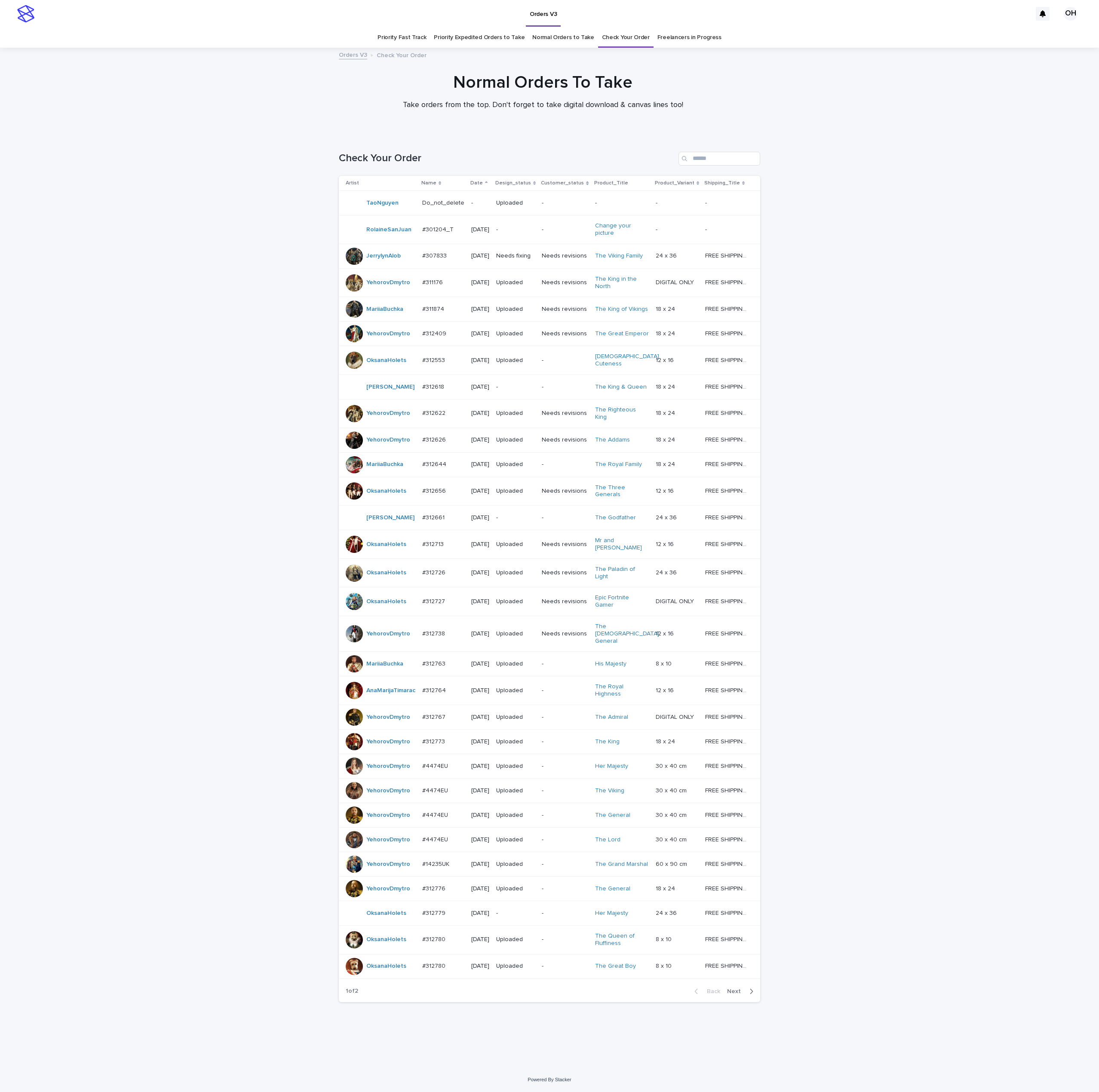
scroll to position [56, 0]
click at [732, 995] on span "Next" at bounding box center [737, 991] width 19 height 6
click at [991, 633] on div "Loading... Saving… Loading... Saving… Check Your Order Artist Name Date Design_…" at bounding box center [550, 601] width 1099 height 933
click at [434, 847] on div "#4474EU #4474EU" at bounding box center [443, 840] width 42 height 14
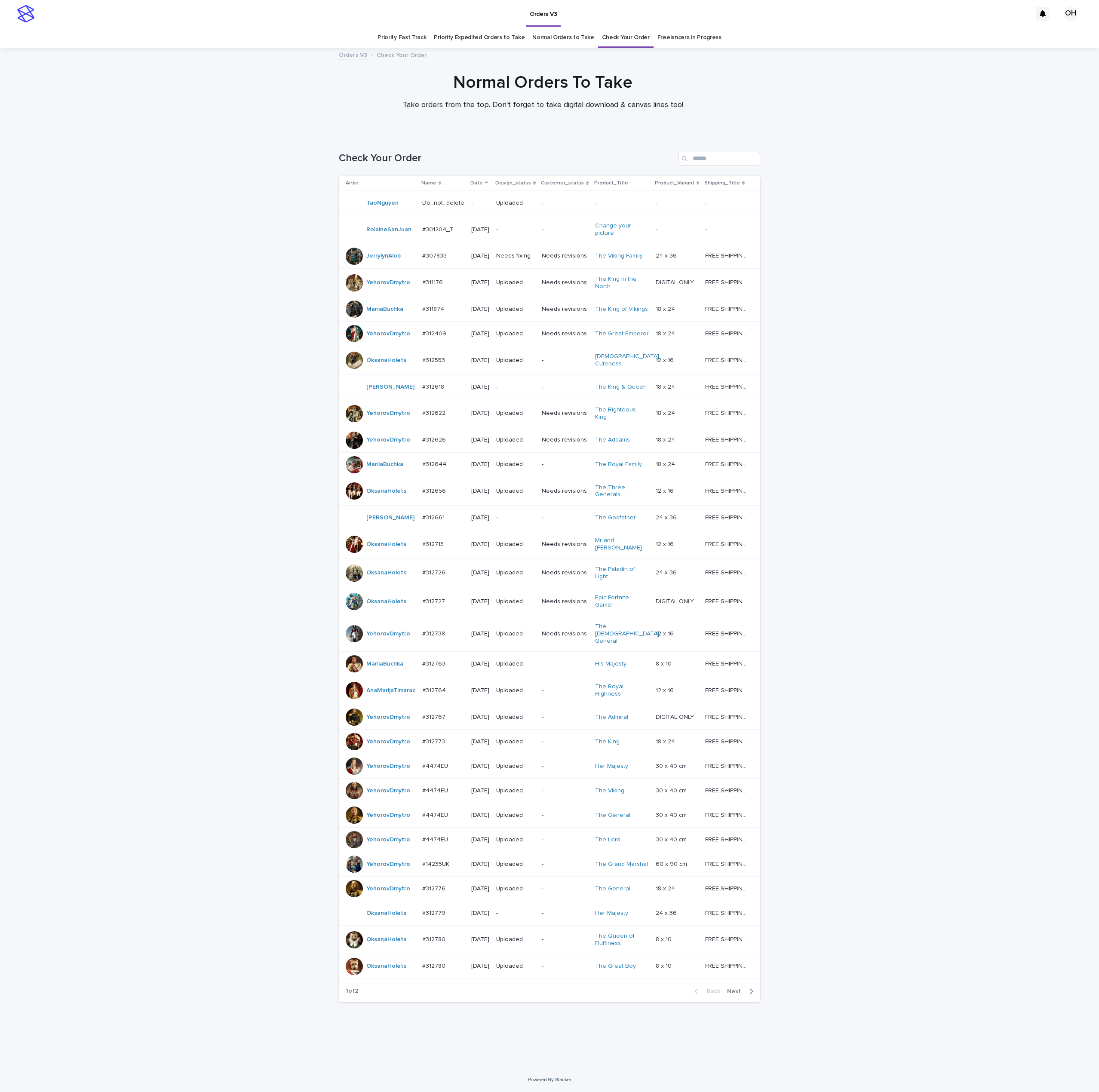
click at [425, 868] on p "#14235UK" at bounding box center [436, 864] width 29 height 9
click at [735, 995] on span "Next" at bounding box center [737, 991] width 19 height 6
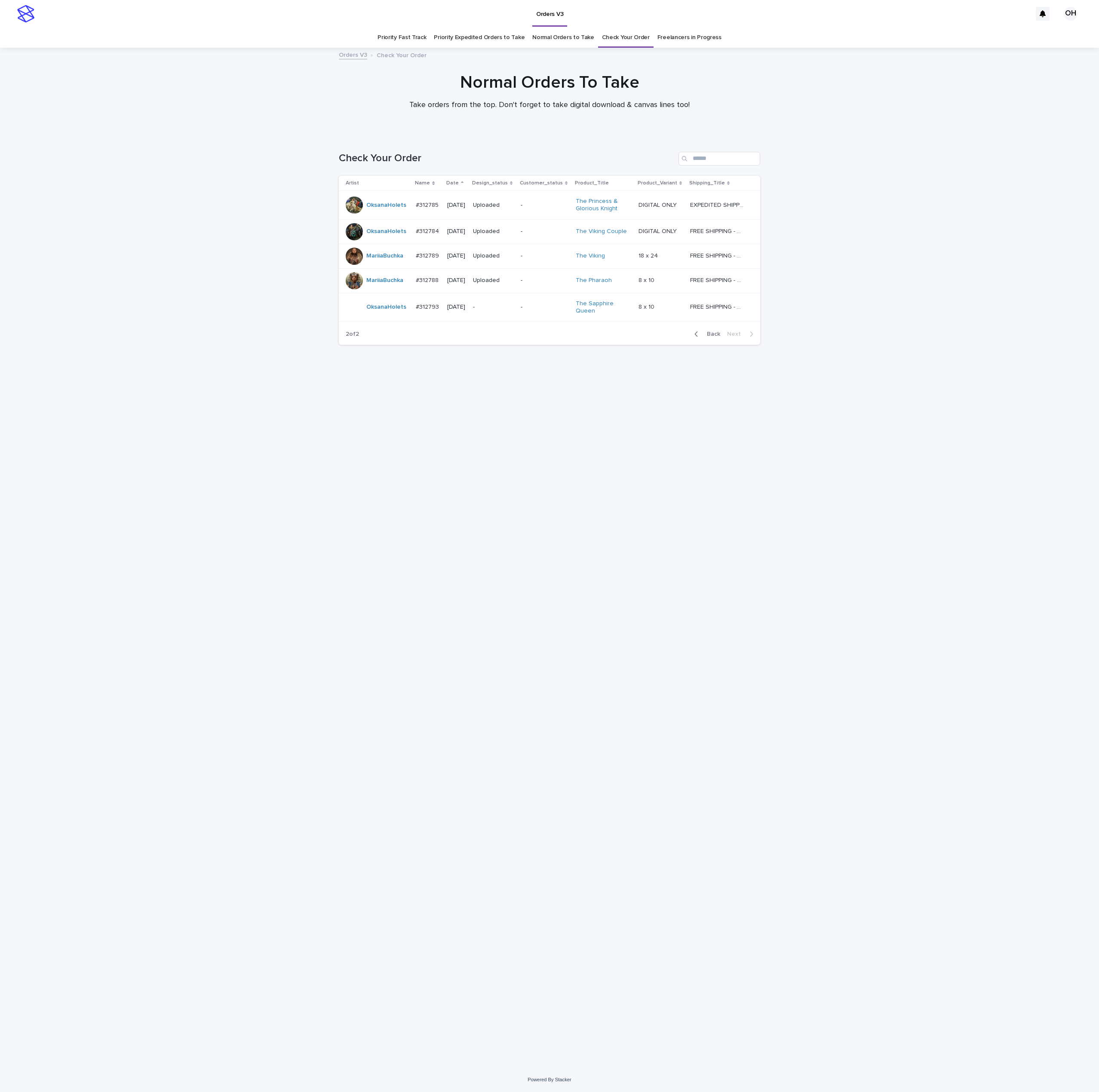
click at [424, 311] on p "#312793" at bounding box center [428, 306] width 25 height 9
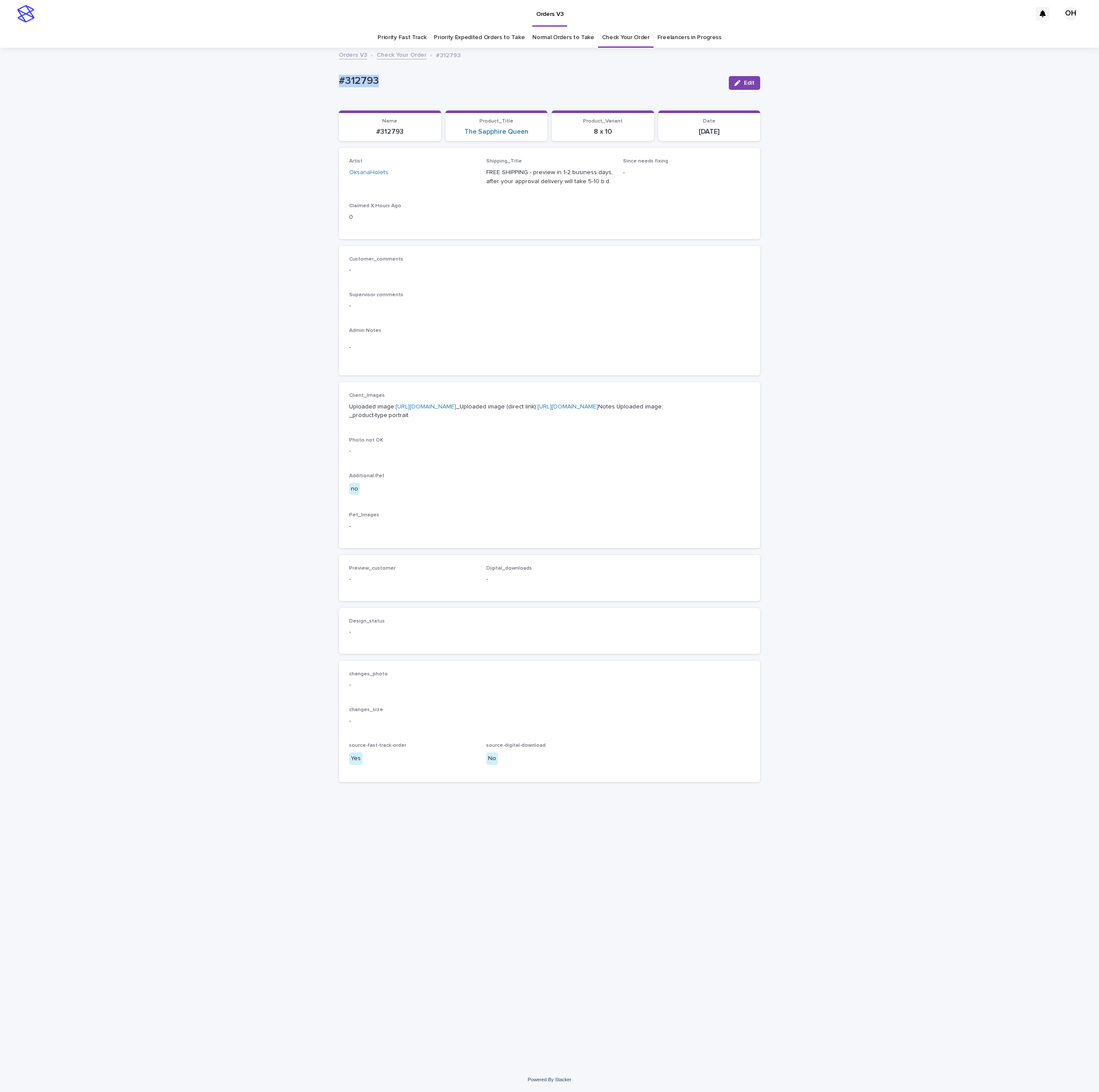
drag, startPoint x: 397, startPoint y: 89, endPoint x: 337, endPoint y: 83, distance: 60.3
click at [317, 87] on div "Loading... Saving… Loading... Saving… #312793 Edit #312793 Edit Sorry, there wa…" at bounding box center [550, 558] width 1099 height 1019
click at [746, 83] on span "Edit" at bounding box center [749, 83] width 11 height 6
click at [368, 597] on button "Add" at bounding box center [370, 590] width 41 height 14
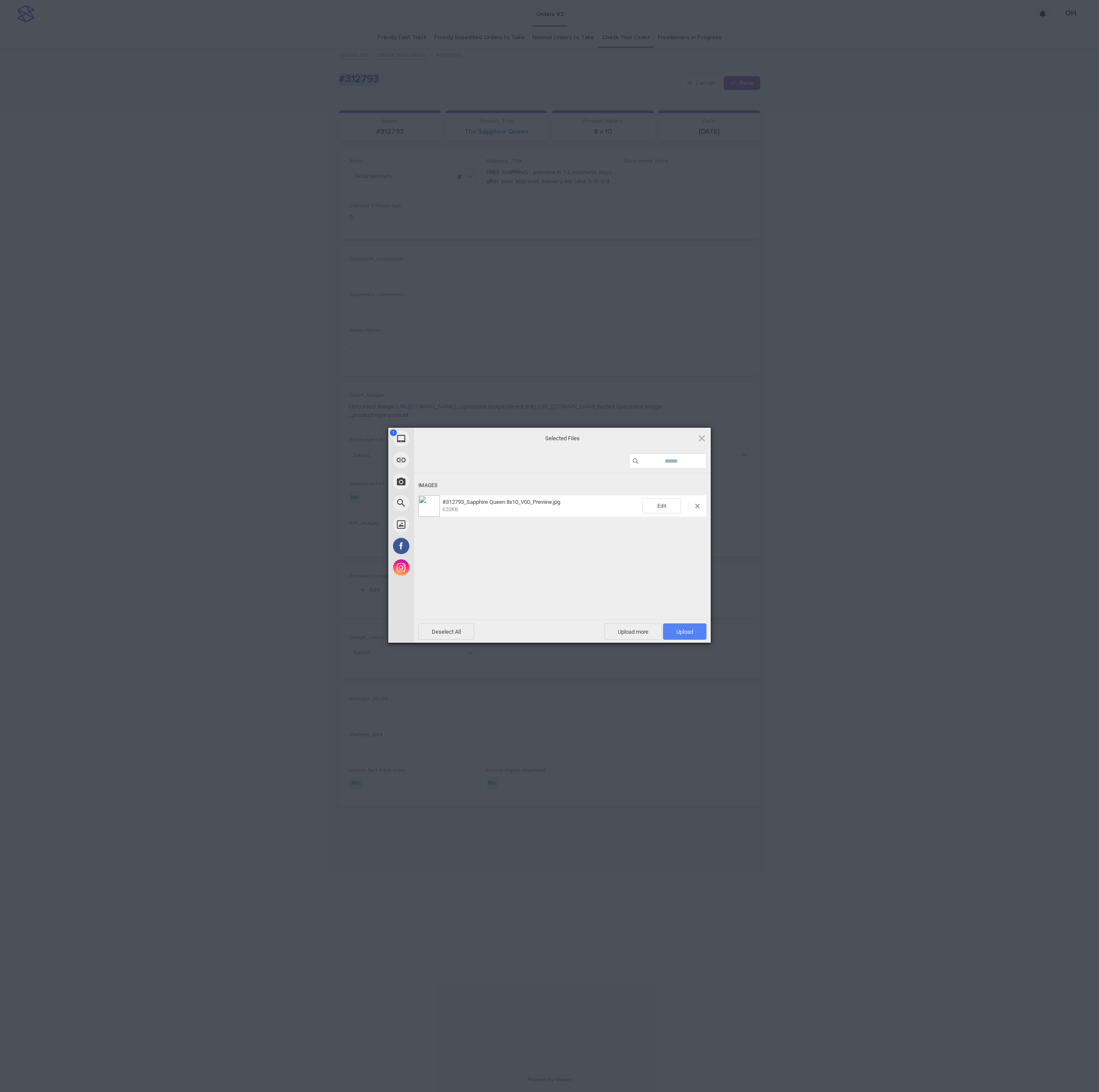
click at [678, 626] on span "Upload 1" at bounding box center [685, 632] width 44 height 16
click at [962, 543] on div "My Device Link (URL) Take Photo Web Search Unsplash Facebook Instagram Uploaded…" at bounding box center [550, 546] width 1099 height 1092
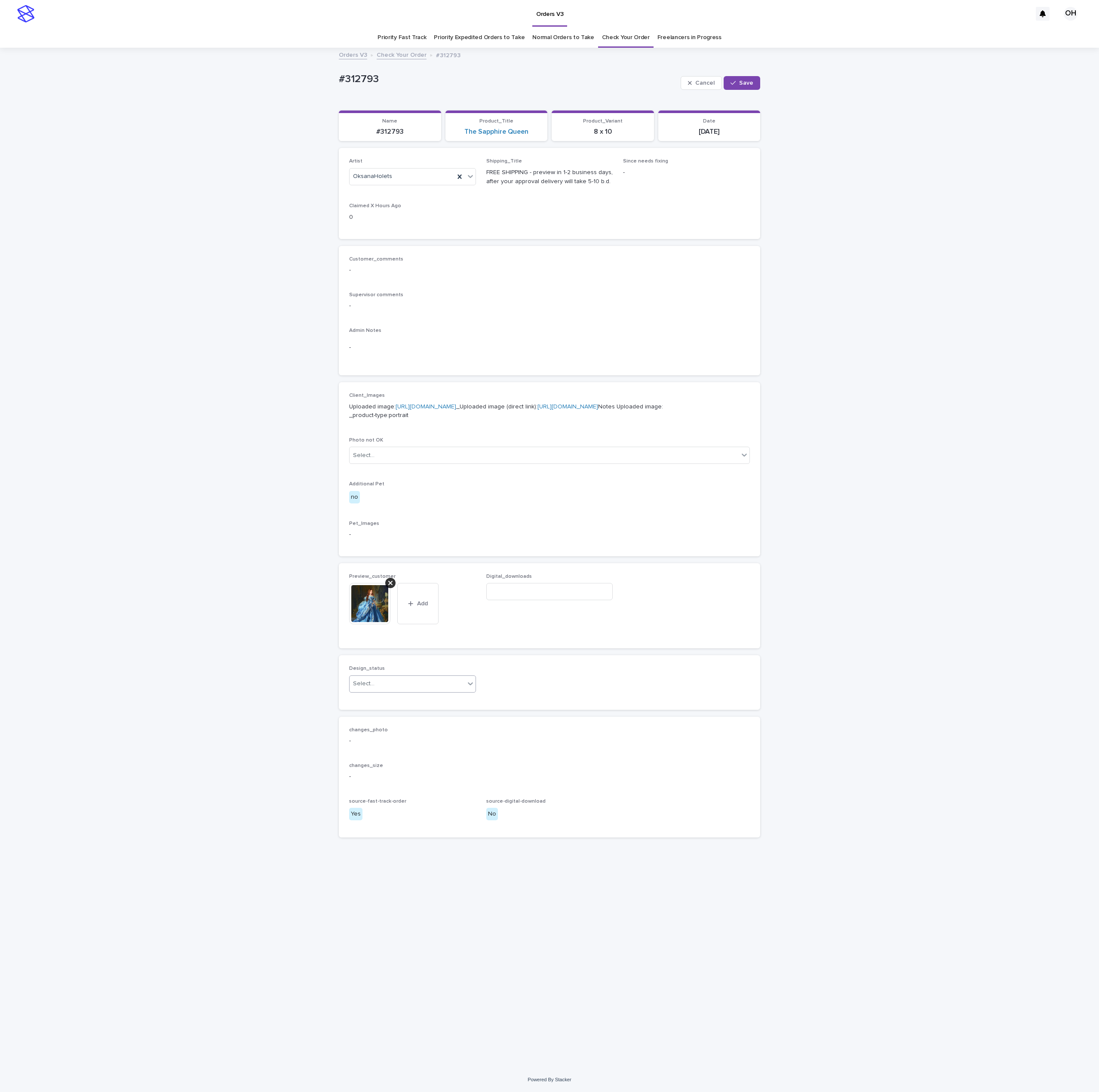
click at [430, 691] on div "Select..." at bounding box center [407, 684] width 115 height 14
click at [429, 743] on div "Uploaded" at bounding box center [412, 746] width 126 height 15
click at [747, 82] on span "Save" at bounding box center [746, 83] width 14 height 6
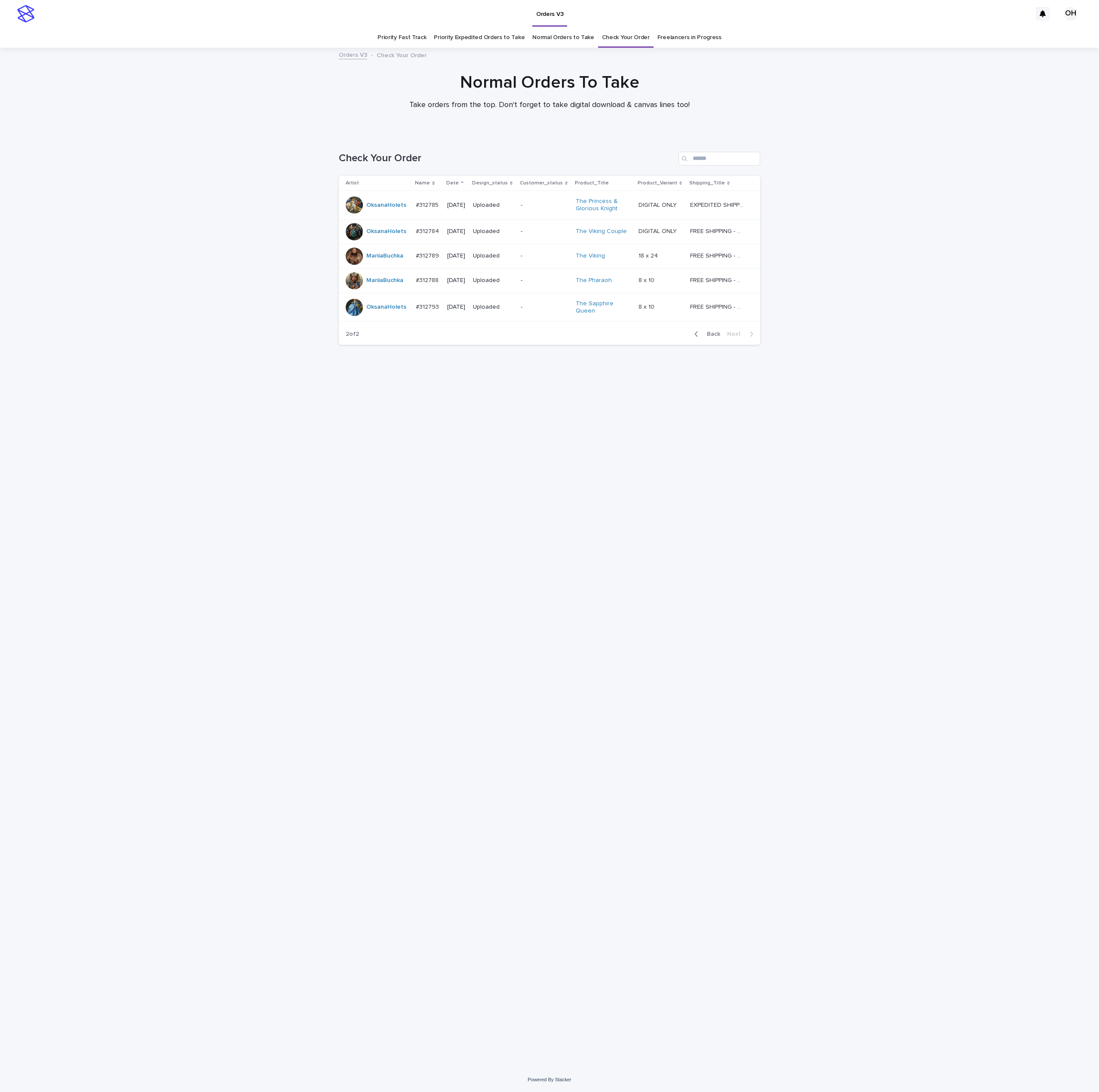
click at [716, 332] on button "Back" at bounding box center [706, 334] width 36 height 8
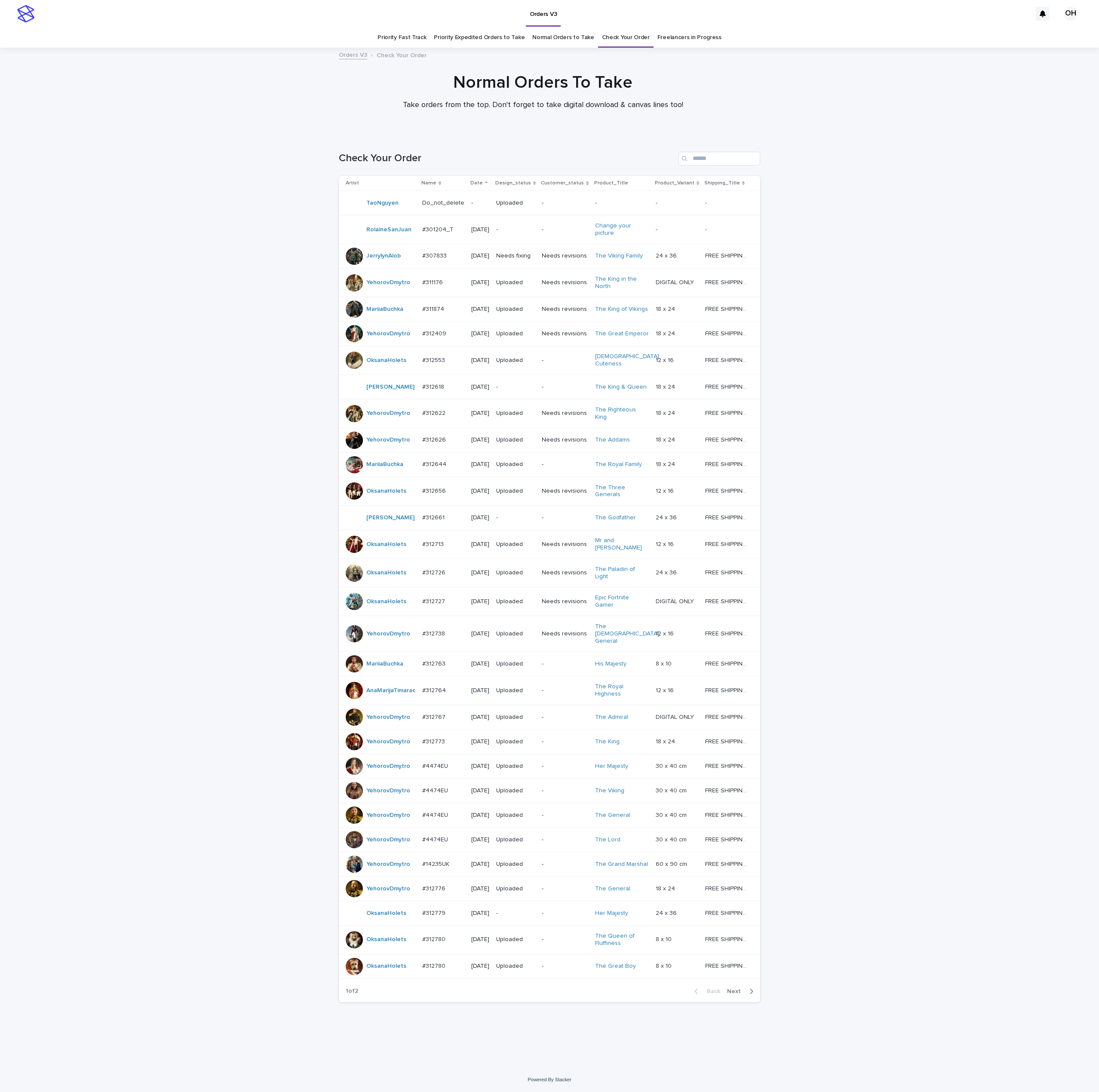
scroll to position [56, 0]
drag, startPoint x: 1027, startPoint y: 464, endPoint x: 1022, endPoint y: 464, distance: 5.0
click at [1024, 464] on div "Loading... Saving… Loading... Saving… Check Your Order Artist Name Date Design_…" at bounding box center [550, 601] width 1099 height 933
click at [727, 995] on span "Next" at bounding box center [737, 991] width 19 height 6
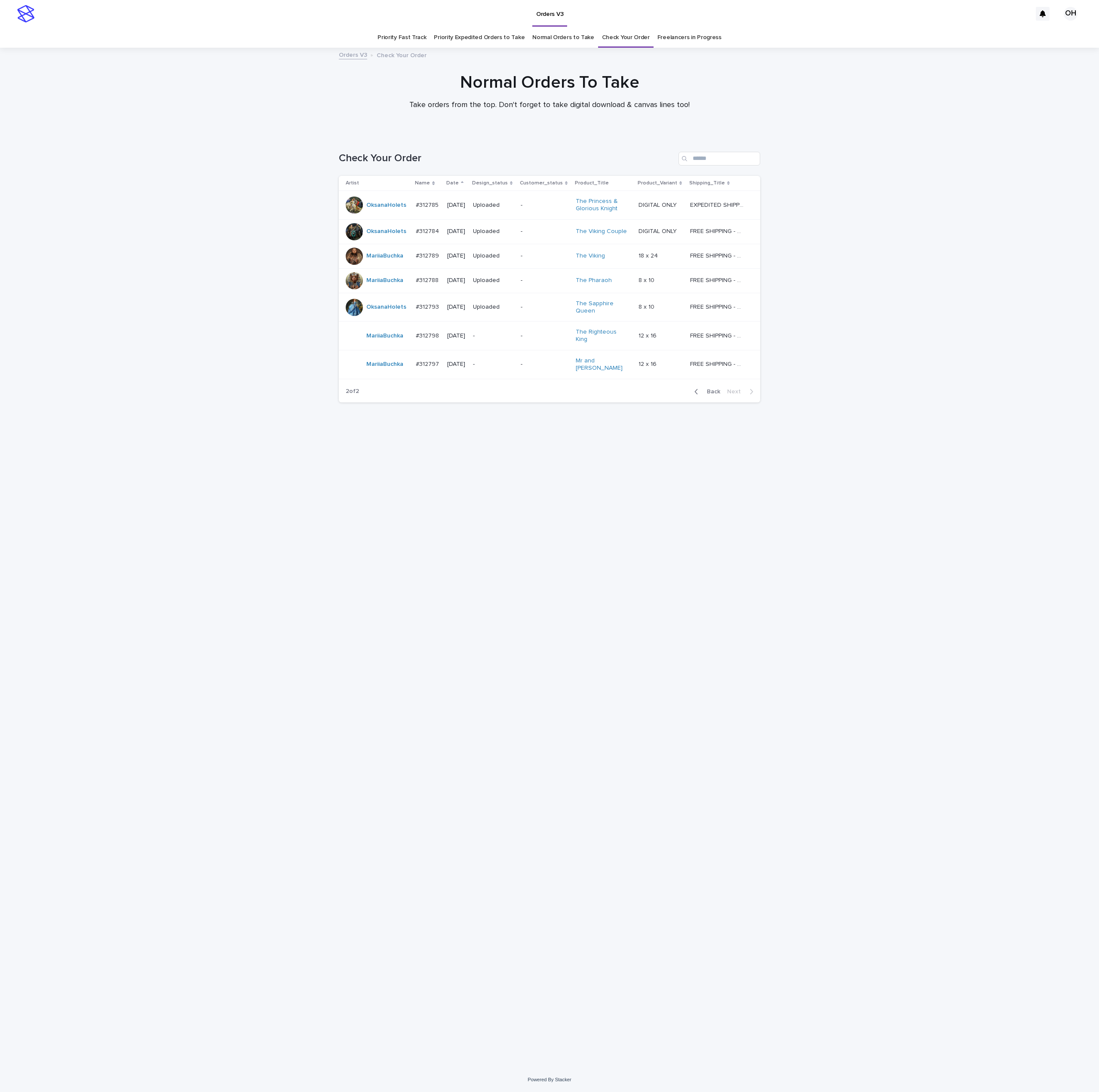
click at [435, 332] on p "#312798" at bounding box center [428, 335] width 25 height 9
click at [444, 360] on td "[DATE]" at bounding box center [457, 364] width 26 height 29
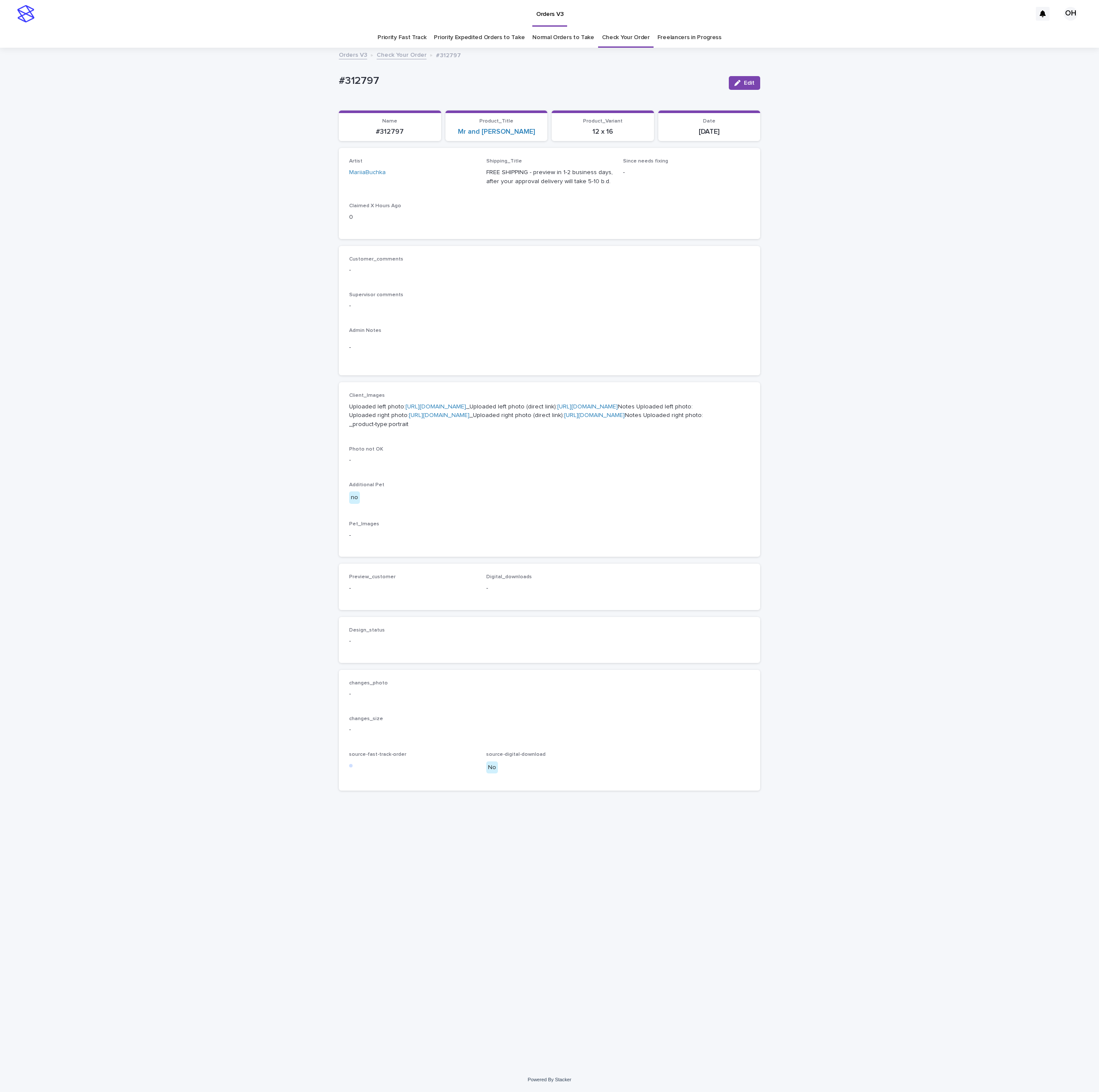
click at [438, 410] on link "[URL][DOMAIN_NAME]" at bounding box center [436, 406] width 61 height 6
click at [431, 419] on link "[URL][DOMAIN_NAME]" at bounding box center [439, 415] width 61 height 6
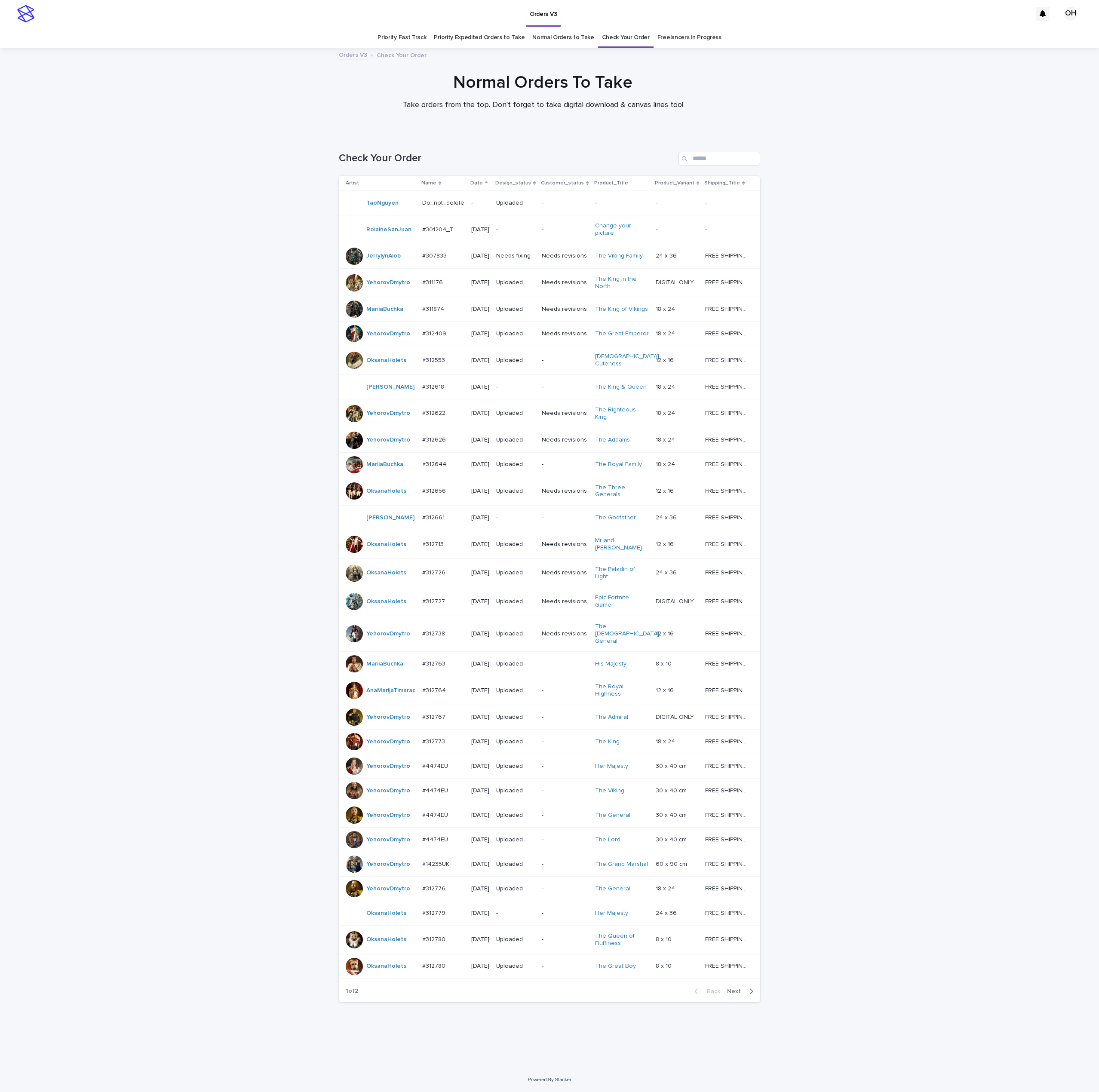
scroll to position [56, 0]
click at [726, 996] on button "Next" at bounding box center [741, 992] width 36 height 8
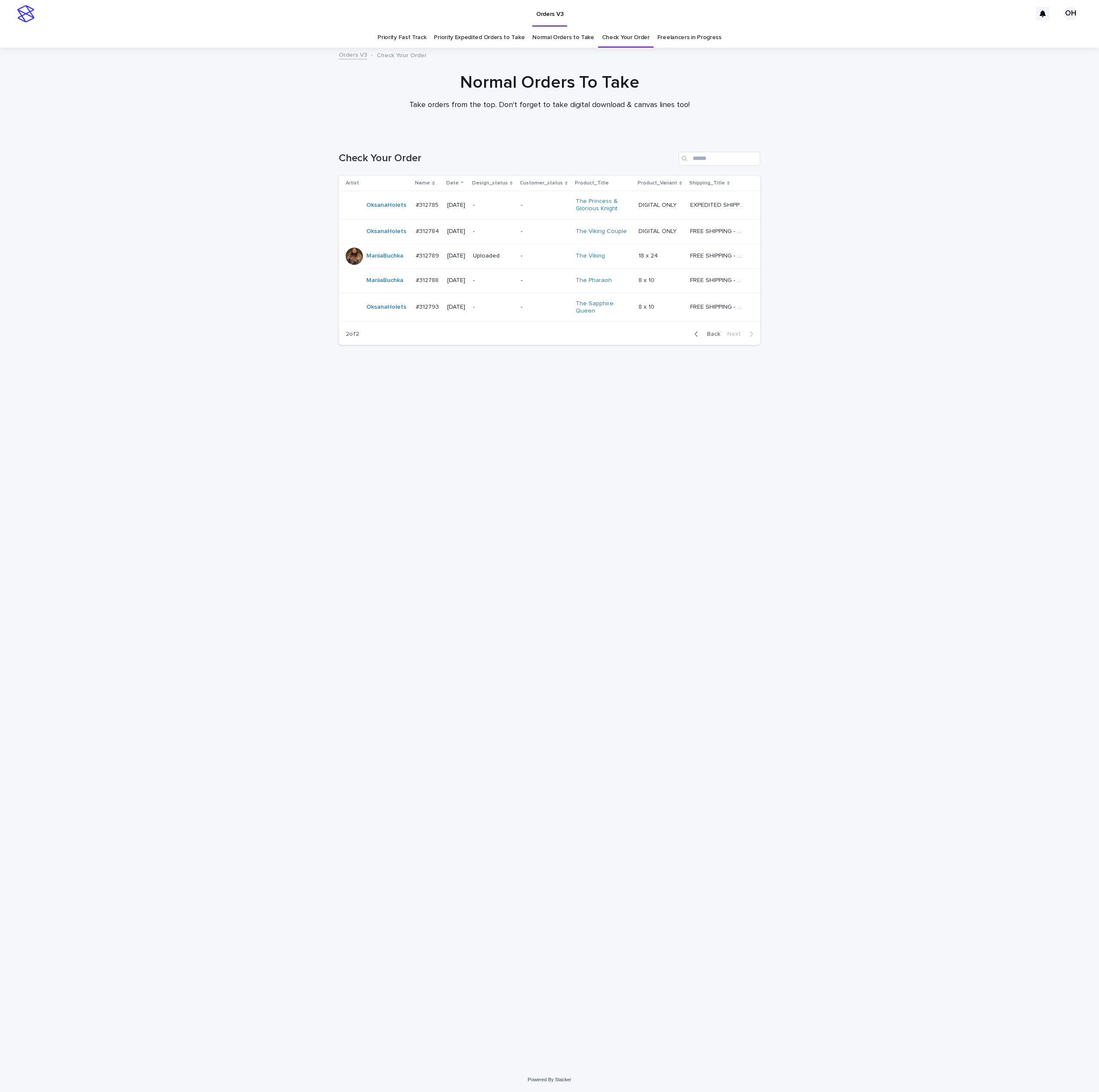
click at [427, 311] on p "#312793" at bounding box center [428, 306] width 25 height 9
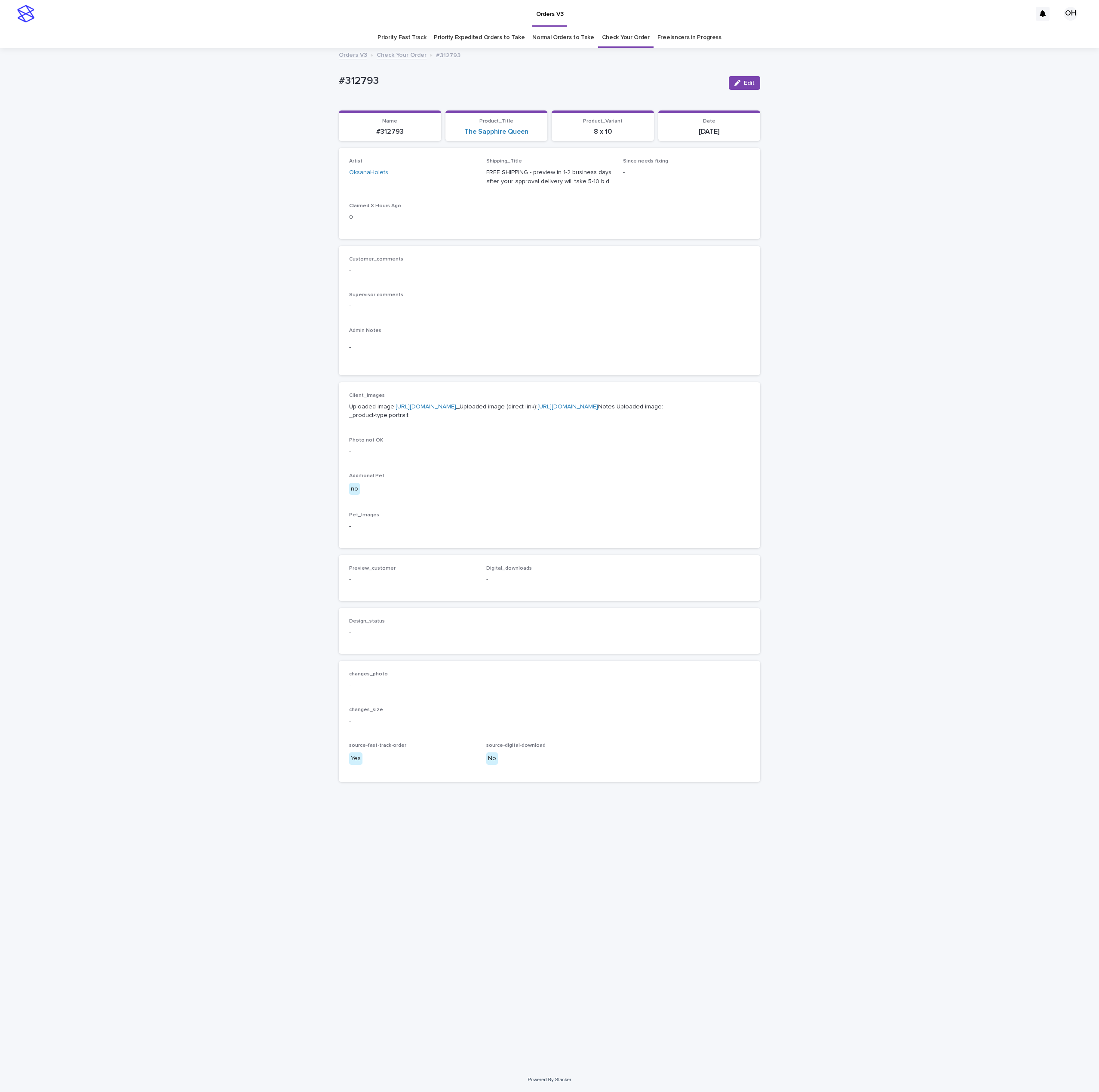
click at [429, 410] on link "[URL][DOMAIN_NAME]" at bounding box center [426, 406] width 61 height 6
click at [161, 249] on div "Loading... Saving… Loading... Saving… #312793 Edit #312793 Edit Sorry, there wa…" at bounding box center [550, 558] width 1099 height 1019
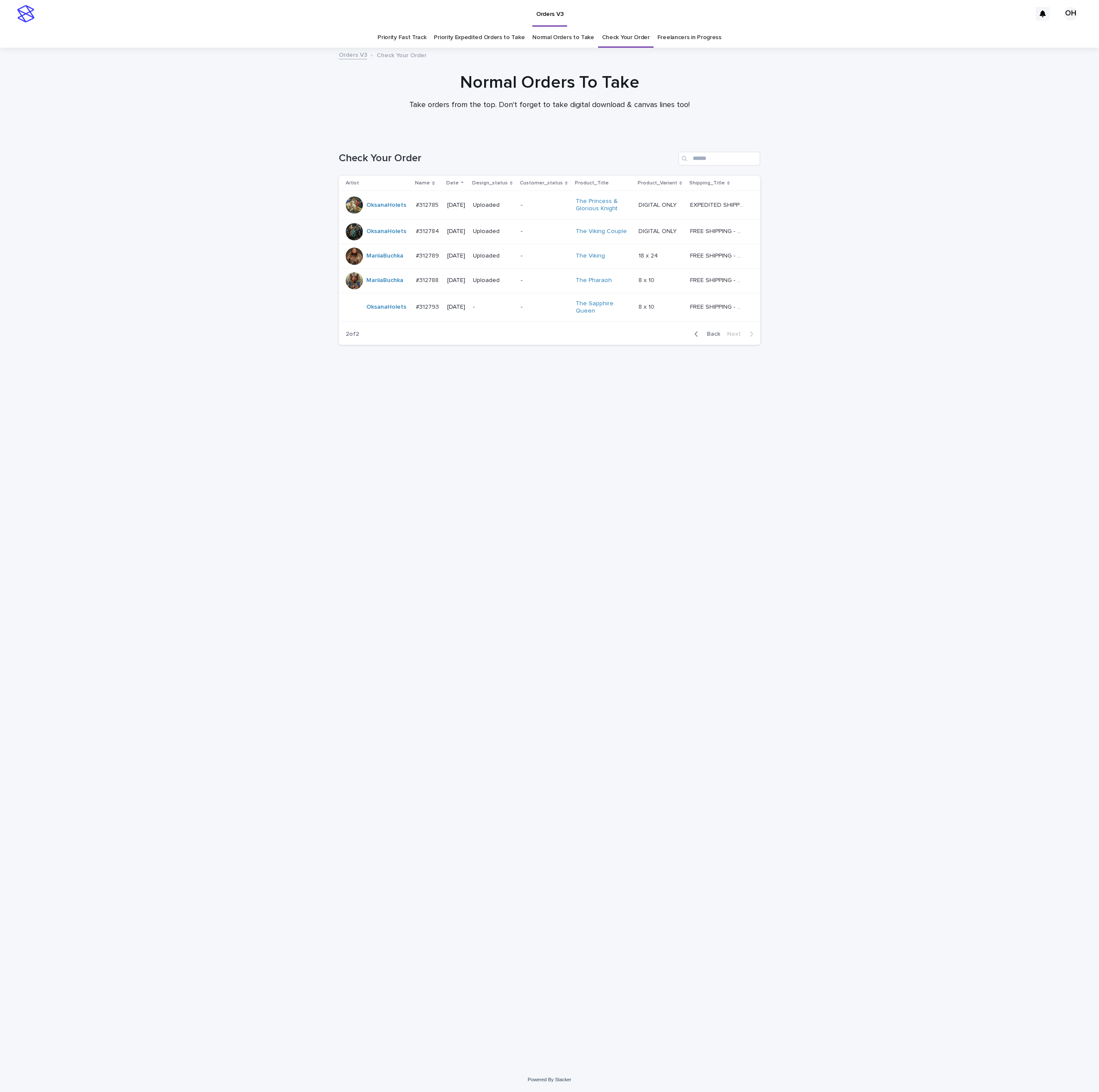
click at [718, 336] on span "Back" at bounding box center [711, 334] width 18 height 6
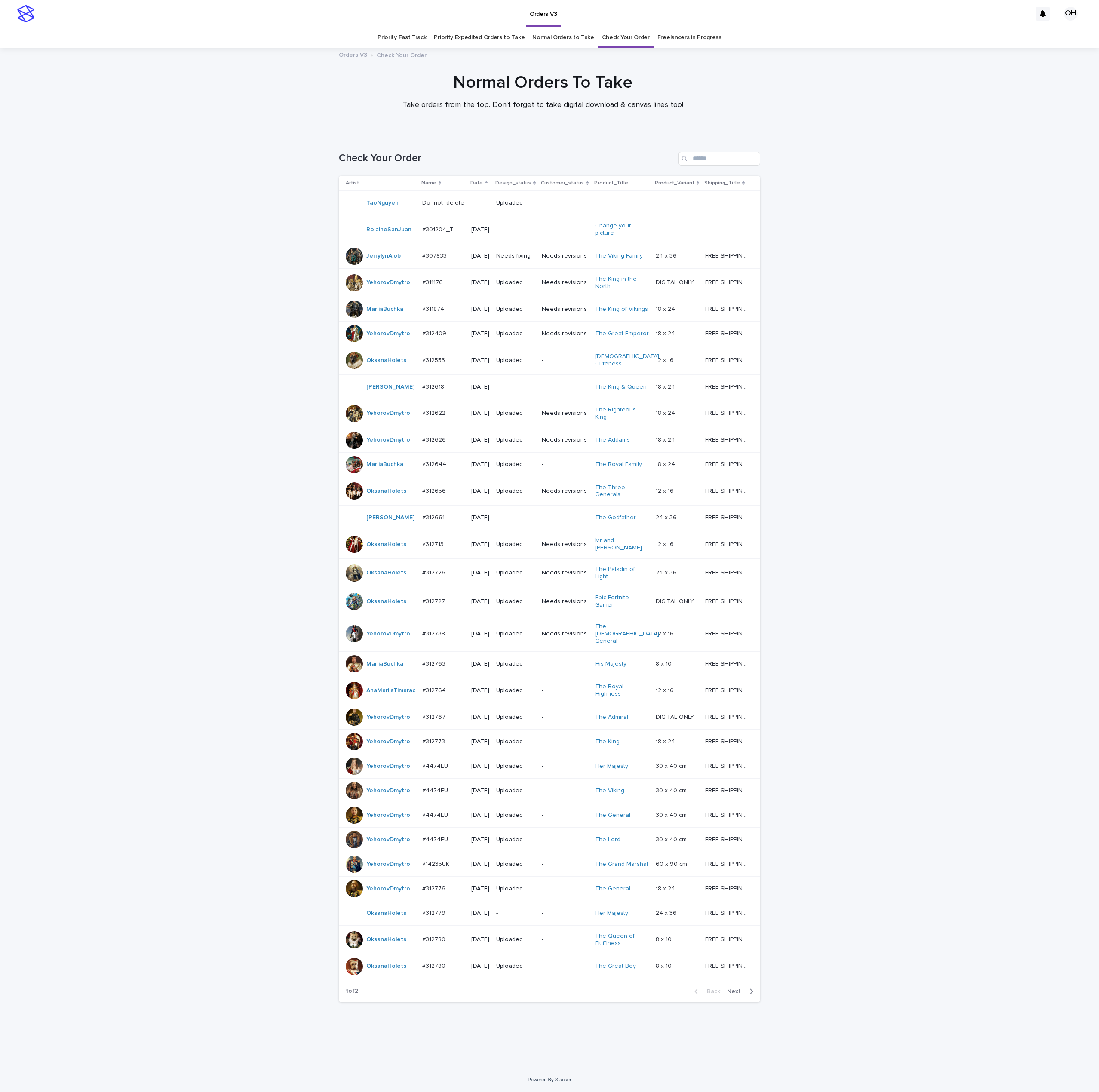
scroll to position [56, 0]
